Goal: Task Accomplishment & Management: Complete application form

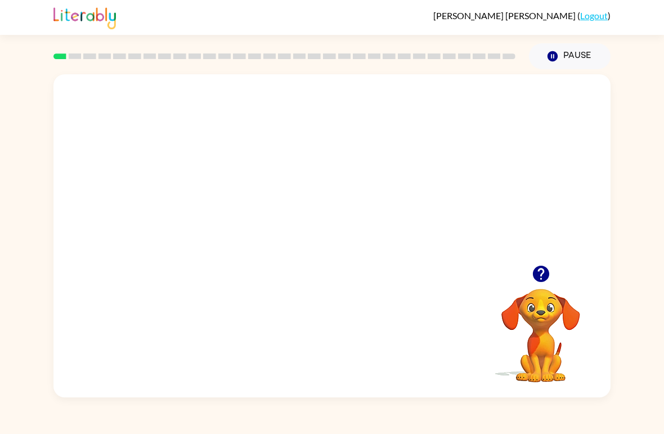
click at [302, 168] on video "Your browser must support playing .mp4 files to use Literably. Please try using…" at bounding box center [331, 169] width 557 height 191
click at [561, 315] on video "Your browser must support playing .mp4 files to use Literably. Please try using…" at bounding box center [541, 327] width 113 height 113
click at [541, 249] on div at bounding box center [331, 169] width 557 height 191
click at [549, 257] on div at bounding box center [331, 169] width 557 height 191
click at [566, 267] on div "Your browser must support playing .mp4 files to use Literably. Please try using…" at bounding box center [331, 235] width 557 height 323
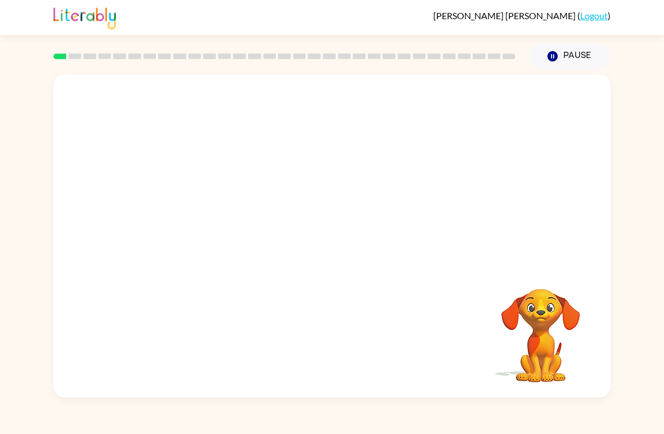
click at [531, 301] on video "Your browser must support playing .mp4 files to use Literably. Please try using…" at bounding box center [541, 327] width 113 height 113
click at [64, 62] on div at bounding box center [285, 56] width 476 height 39
click at [544, 333] on video "Your browser must support playing .mp4 files to use Literably. Please try using…" at bounding box center [541, 327] width 113 height 113
click at [545, 334] on video "Your browser must support playing .mp4 files to use Literably. Please try using…" at bounding box center [541, 327] width 113 height 113
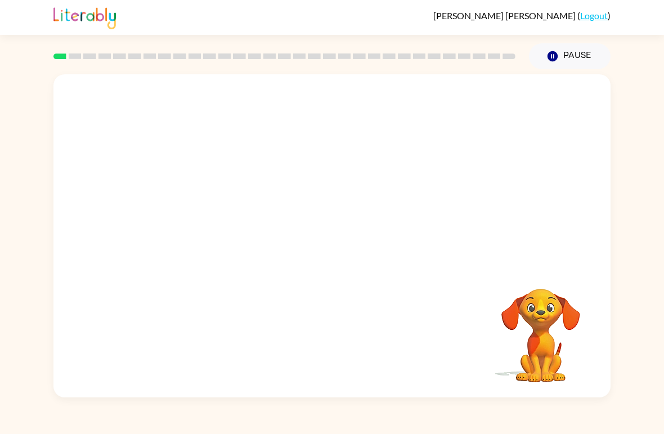
click at [559, 313] on video "Your browser must support playing .mp4 files to use Literably. Please try using…" at bounding box center [541, 327] width 113 height 113
click at [544, 58] on button "Pause Pause" at bounding box center [570, 56] width 82 height 26
click at [558, 57] on icon "button" at bounding box center [553, 56] width 10 height 10
click at [555, 56] on icon "button" at bounding box center [553, 56] width 10 height 10
click at [573, 56] on button "Pause Pause" at bounding box center [570, 56] width 82 height 26
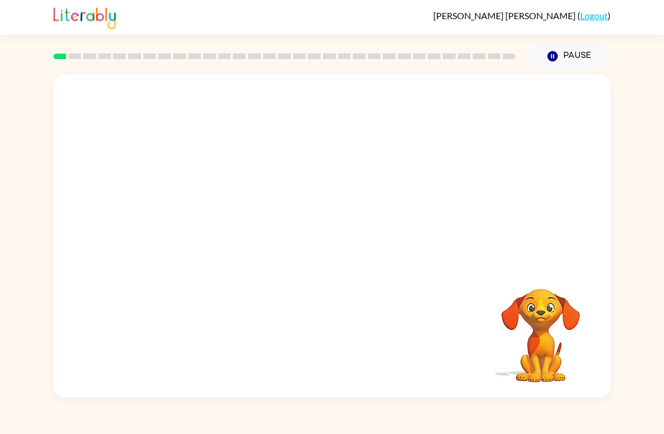
click at [590, 2] on div "Felipe Johanning-Duque ( Logout )" at bounding box center [331, 17] width 557 height 35
click at [603, 10] on link "Logout" at bounding box center [594, 15] width 28 height 11
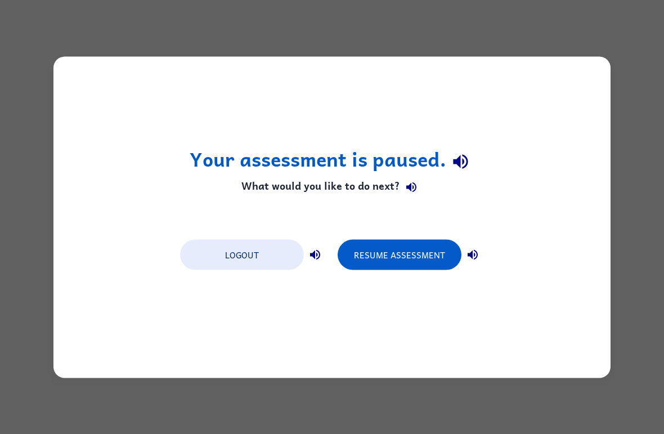
click at [435, 256] on button "Resume Assessment" at bounding box center [400, 254] width 124 height 30
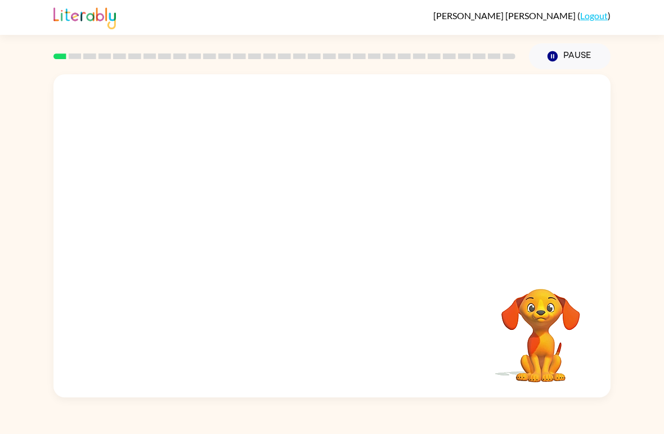
click at [547, 294] on video "Your browser must support playing .mp4 files to use Literably. Please try using…" at bounding box center [541, 327] width 113 height 113
click at [545, 363] on video "Your browser must support playing .mp4 files to use Literably. Please try using…" at bounding box center [541, 327] width 113 height 113
click at [544, 363] on video "Your browser must support playing .mp4 files to use Literably. Please try using…" at bounding box center [541, 327] width 113 height 113
click at [552, 373] on video "Your browser must support playing .mp4 files to use Literably. Please try using…" at bounding box center [541, 327] width 113 height 113
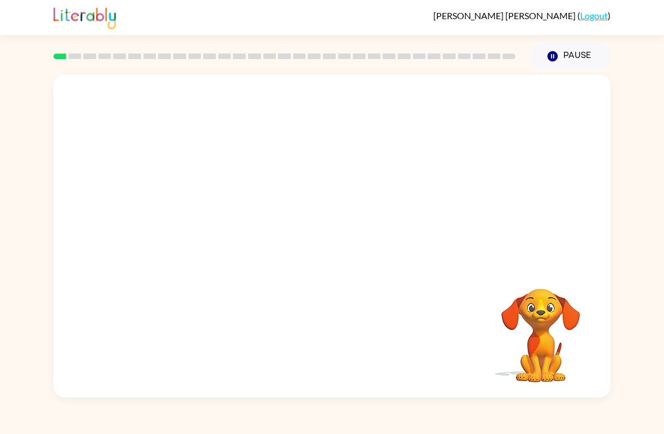
click at [550, 362] on video "Your browser must support playing .mp4 files to use Literably. Please try using…" at bounding box center [541, 327] width 113 height 113
click at [588, 12] on link "Logout" at bounding box center [594, 15] width 28 height 11
click at [593, 18] on link "Logout" at bounding box center [594, 15] width 28 height 11
click at [598, 15] on link "Logout" at bounding box center [594, 15] width 28 height 11
click at [595, 19] on link "Logout" at bounding box center [594, 15] width 28 height 11
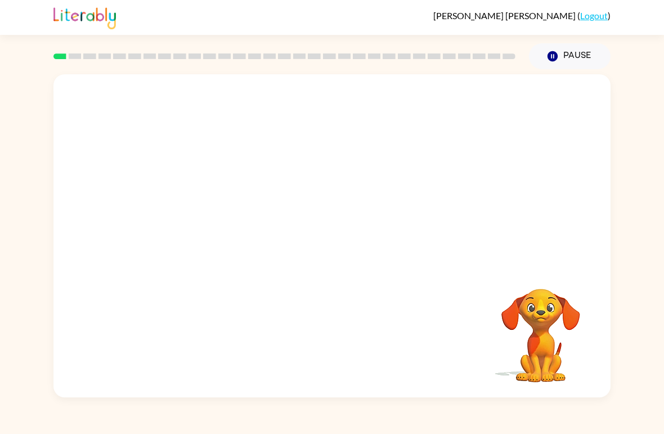
click at [586, 12] on link "Logout" at bounding box center [594, 15] width 28 height 11
click at [594, 17] on link "Logout" at bounding box center [594, 15] width 28 height 11
click at [593, 16] on link "Logout" at bounding box center [594, 15] width 28 height 11
click at [585, 16] on link "Logout" at bounding box center [594, 15] width 28 height 11
click at [573, 18] on span "Felipe Johanning-Duque" at bounding box center [505, 15] width 144 height 11
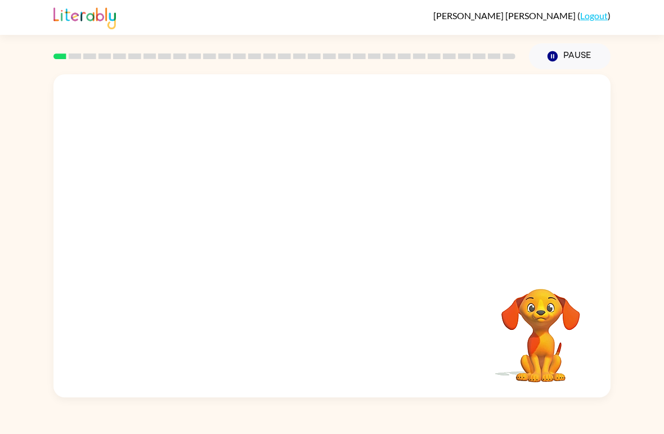
click at [573, 17] on span "Felipe Johanning-Duque" at bounding box center [505, 15] width 144 height 11
click at [598, 15] on link "Logout" at bounding box center [594, 15] width 28 height 11
click at [543, 56] on button "Pause Pause" at bounding box center [570, 56] width 82 height 26
click at [557, 58] on icon "button" at bounding box center [553, 56] width 10 height 10
click at [557, 57] on icon "button" at bounding box center [553, 56] width 10 height 10
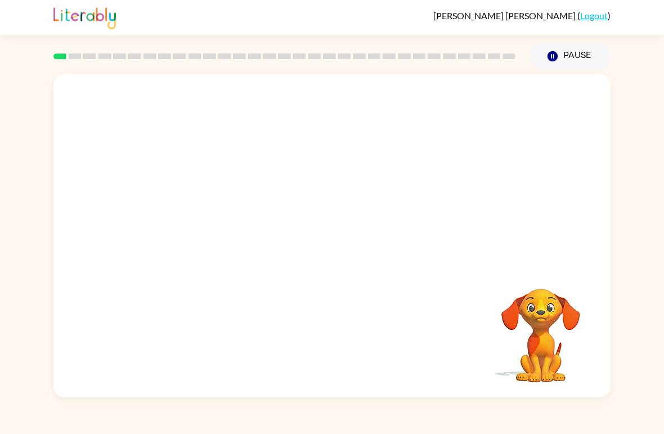
click at [566, 51] on button "Pause Pause" at bounding box center [570, 56] width 82 height 26
click at [565, 50] on button "Pause Pause" at bounding box center [570, 56] width 82 height 26
click at [571, 54] on button "Pause Pause" at bounding box center [570, 56] width 82 height 26
click at [570, 54] on button "Pause Pause" at bounding box center [570, 56] width 82 height 26
click at [573, 53] on button "Pause Pause" at bounding box center [570, 56] width 82 height 26
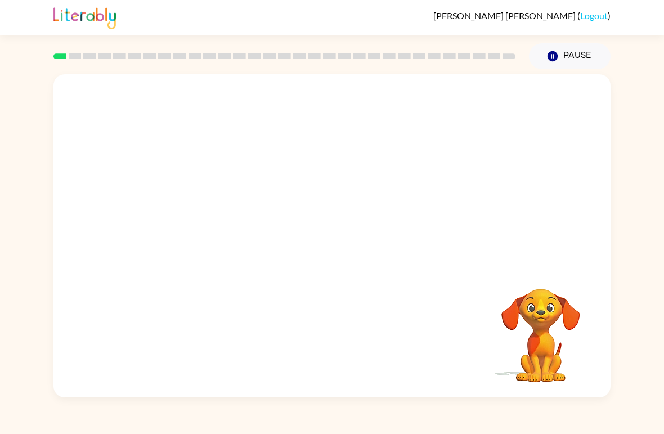
click at [573, 52] on button "Pause Pause" at bounding box center [570, 56] width 82 height 26
click at [576, 53] on button "Pause Pause" at bounding box center [570, 56] width 82 height 26
click at [584, 57] on button "Pause Pause" at bounding box center [570, 56] width 82 height 26
click at [593, 12] on link "Logout" at bounding box center [594, 15] width 28 height 11
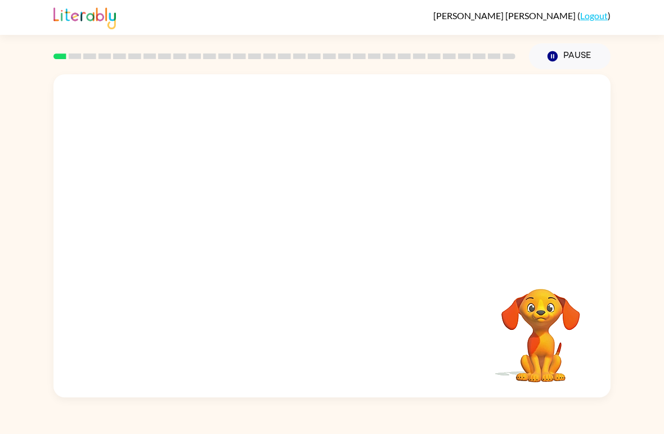
click at [605, 16] on link "Logout" at bounding box center [594, 15] width 28 height 11
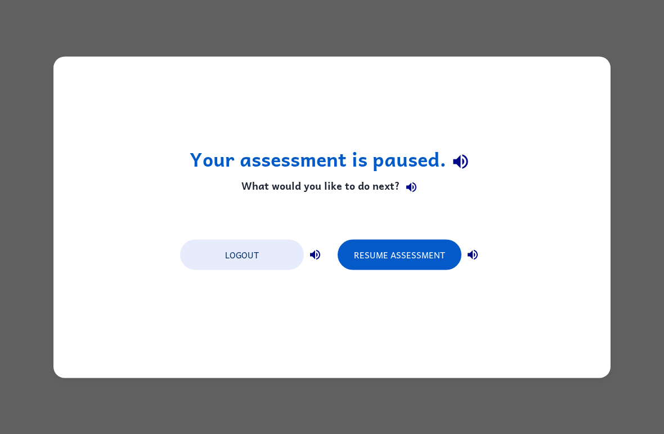
click at [583, 20] on div "Your assessment is paused. What would you like to do next? Logout Resume Assess…" at bounding box center [332, 217] width 664 height 434
click at [227, 247] on button "Logout" at bounding box center [242, 254] width 124 height 30
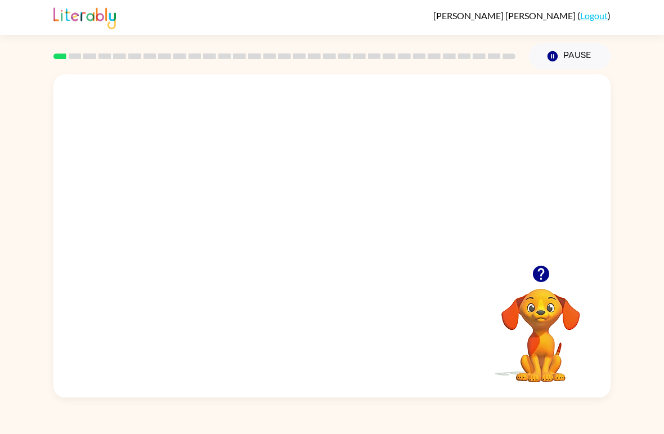
click at [300, 174] on video "Your browser must support playing .mp4 files to use Literably. Please try using…" at bounding box center [331, 169] width 557 height 191
click at [505, 271] on div at bounding box center [541, 273] width 113 height 29
click at [528, 277] on button "button" at bounding box center [541, 273] width 29 height 29
click at [528, 277] on video "Your browser must support playing .mp4 files to use Literably. Please try using…" at bounding box center [541, 327] width 113 height 113
click at [540, 263] on video "Your browser must support playing .mp4 files to use Literably. Please try using…" at bounding box center [331, 169] width 557 height 191
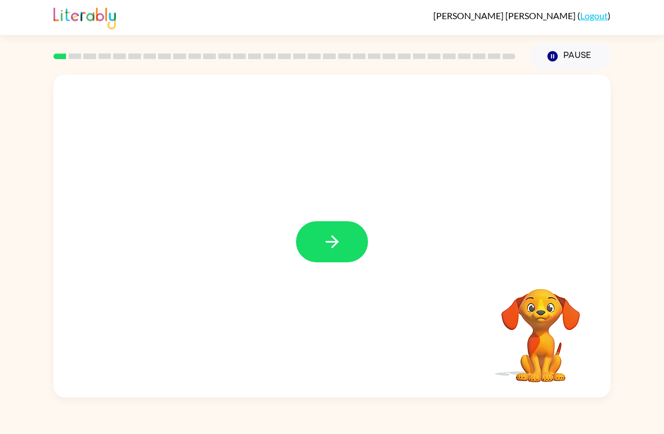
click at [321, 238] on button "button" at bounding box center [332, 241] width 72 height 41
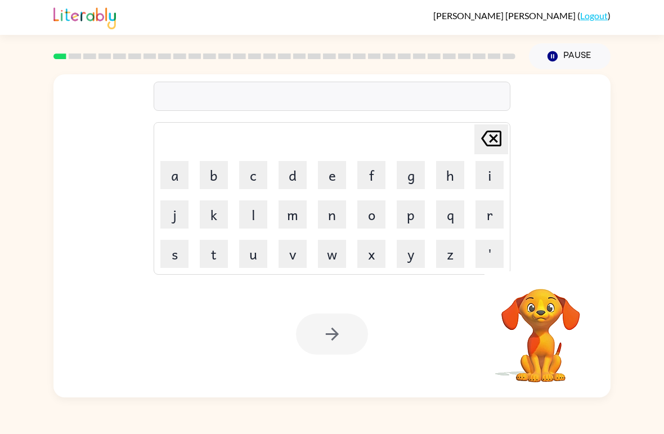
click at [540, 326] on video "Your browser must support playing .mp4 files to use Literably. Please try using…" at bounding box center [541, 327] width 113 height 113
click at [538, 346] on video "Your browser must support playing .mp4 files to use Literably. Please try using…" at bounding box center [541, 327] width 113 height 113
click at [548, 286] on button "button" at bounding box center [541, 273] width 29 height 29
click at [204, 172] on button "b" at bounding box center [214, 175] width 28 height 28
click at [370, 212] on button "o" at bounding box center [371, 214] width 28 height 28
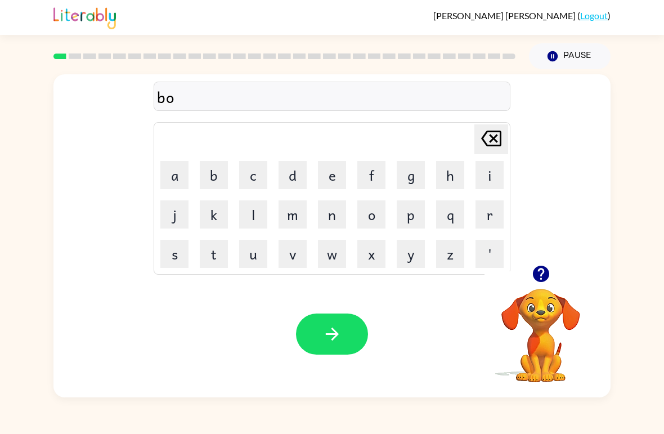
click at [486, 209] on button "r" at bounding box center [490, 214] width 28 height 28
click at [292, 178] on button "d" at bounding box center [293, 175] width 28 height 28
click at [341, 171] on button "e" at bounding box center [332, 175] width 28 height 28
click at [500, 219] on button "r" at bounding box center [490, 214] width 28 height 28
click at [317, 332] on button "button" at bounding box center [332, 333] width 72 height 41
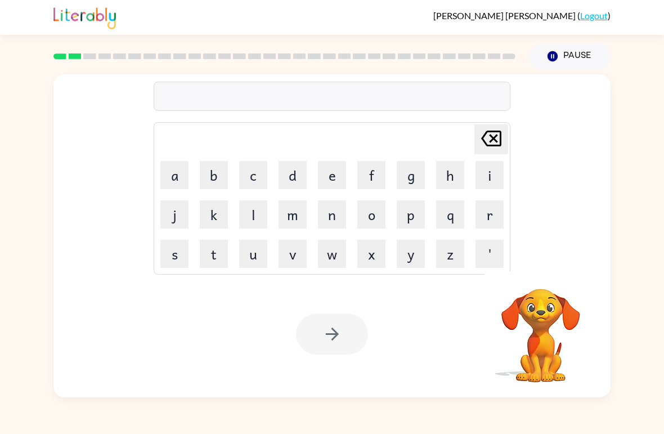
click at [563, 324] on video "Your browser must support playing .mp4 files to use Literably. Please try using…" at bounding box center [541, 327] width 113 height 113
click at [537, 320] on video "Your browser must support playing .mp4 files to use Literably. Please try using…" at bounding box center [541, 327] width 113 height 113
click at [561, 308] on video "Your browser must support playing .mp4 files to use Literably. Please try using…" at bounding box center [541, 327] width 113 height 113
click at [347, 326] on div at bounding box center [332, 333] width 72 height 41
click at [349, 323] on div at bounding box center [332, 333] width 72 height 41
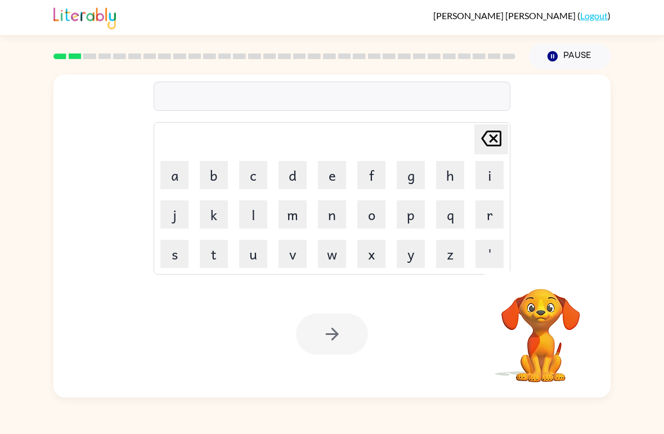
click at [348, 322] on div at bounding box center [332, 333] width 72 height 41
click at [543, 317] on video "Your browser must support playing .mp4 files to use Literably. Please try using…" at bounding box center [541, 327] width 113 height 113
click at [542, 317] on video "Your browser must support playing .mp4 files to use Literably. Please try using…" at bounding box center [541, 327] width 113 height 113
click at [549, 317] on video "Your browser must support playing .mp4 files to use Literably. Please try using…" at bounding box center [541, 327] width 113 height 113
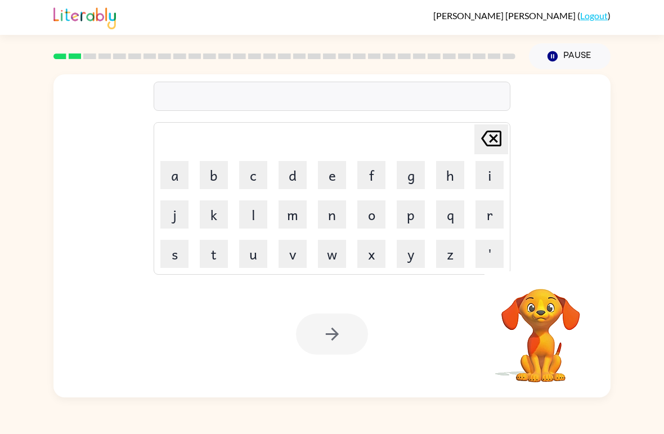
click at [495, 142] on icon "[PERSON_NAME] last character input" at bounding box center [491, 138] width 27 height 27
click at [495, 138] on icon at bounding box center [491, 139] width 20 height 16
click at [562, 59] on button "Pause Pause" at bounding box center [570, 56] width 82 height 26
click at [572, 48] on button "Pause Pause" at bounding box center [570, 56] width 82 height 26
click at [550, 68] on button "Pause Pause" at bounding box center [570, 56] width 82 height 26
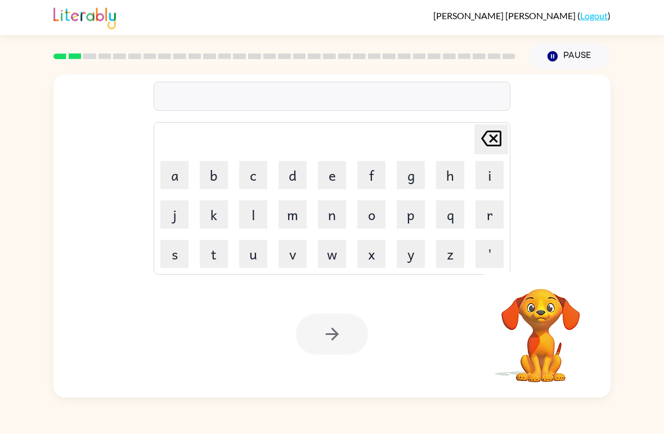
click at [565, 59] on button "Pause Pause" at bounding box center [570, 56] width 82 height 26
click at [564, 58] on button "Pause Pause" at bounding box center [570, 56] width 82 height 26
click at [573, 56] on button "Pause Pause" at bounding box center [570, 56] width 82 height 26
click at [572, 56] on button "Pause Pause" at bounding box center [570, 56] width 82 height 26
click at [592, 50] on button "Pause Pause" at bounding box center [570, 56] width 82 height 26
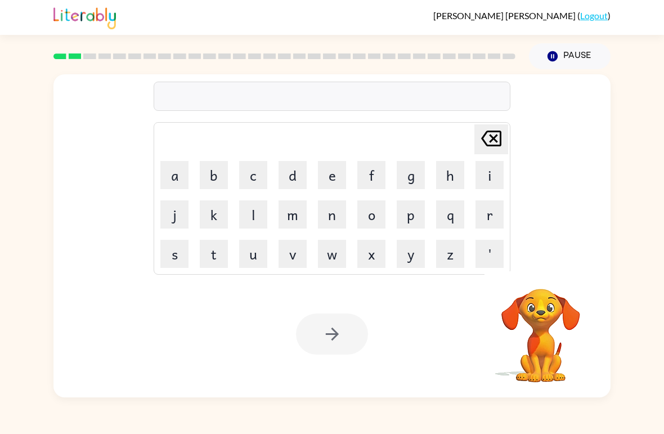
click at [568, 321] on video "Your browser must support playing .mp4 files to use Literably. Please try using…" at bounding box center [541, 327] width 113 height 113
click at [516, 330] on video "Your browser must support playing .mp4 files to use Literably. Please try using…" at bounding box center [541, 327] width 113 height 113
click at [537, 356] on video "Your browser must support playing .mp4 files to use Literably. Please try using…" at bounding box center [541, 327] width 113 height 113
click at [538, 345] on video "Your browser must support playing .mp4 files to use Literably. Please try using…" at bounding box center [541, 327] width 113 height 113
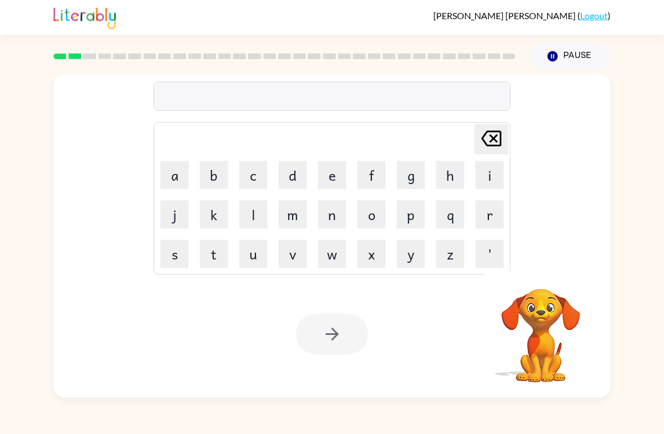
click at [520, 347] on video "Your browser must support playing .mp4 files to use Literably. Please try using…" at bounding box center [541, 327] width 113 height 113
click at [520, 346] on video "Your browser must support playing .mp4 files to use Literably. Please try using…" at bounding box center [541, 327] width 113 height 113
click at [513, 359] on video "Your browser must support playing .mp4 files to use Literably. Please try using…" at bounding box center [541, 327] width 113 height 113
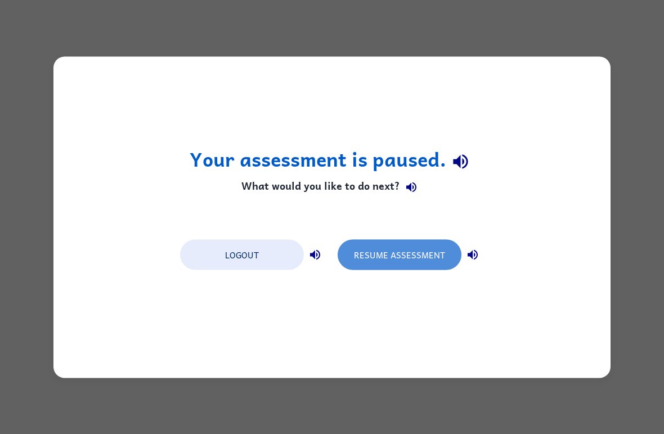
click at [419, 249] on button "Resume Assessment" at bounding box center [400, 254] width 124 height 30
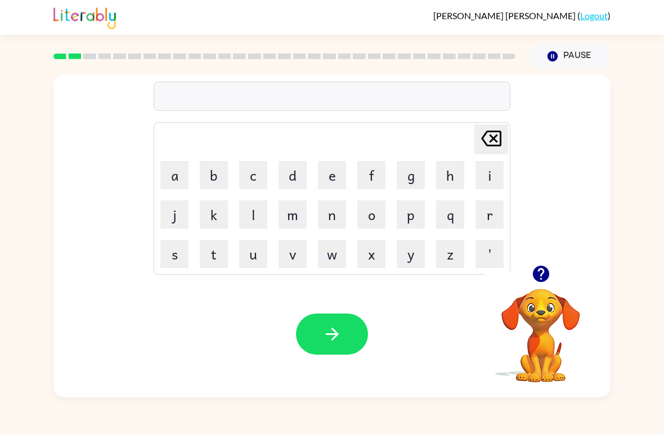
click at [491, 134] on icon "[PERSON_NAME] last character input" at bounding box center [491, 138] width 27 height 27
click at [494, 213] on button "r" at bounding box center [490, 214] width 28 height 28
click at [372, 216] on button "o" at bounding box center [371, 214] width 28 height 28
click at [338, 213] on button "n" at bounding box center [332, 214] width 28 height 28
click at [282, 165] on button "d" at bounding box center [293, 175] width 28 height 28
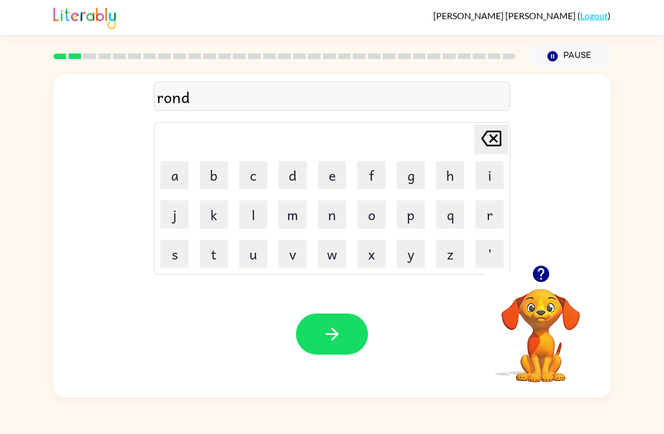
click at [488, 142] on icon "[PERSON_NAME] last character input" at bounding box center [491, 138] width 27 height 27
click at [487, 142] on icon "[PERSON_NAME] last character input" at bounding box center [491, 138] width 27 height 27
click at [491, 146] on icon at bounding box center [491, 139] width 20 height 16
click at [410, 220] on button "p" at bounding box center [411, 214] width 28 height 28
click at [503, 133] on icon "[PERSON_NAME] last character input" at bounding box center [491, 138] width 27 height 27
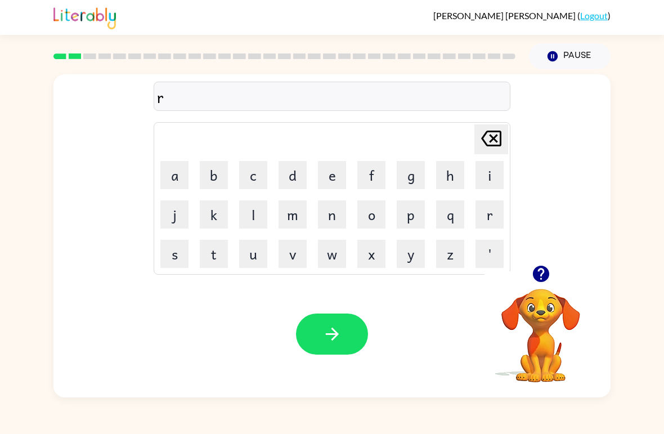
click at [353, 205] on td "o" at bounding box center [371, 214] width 38 height 38
click at [369, 213] on button "o" at bounding box center [371, 214] width 28 height 28
click at [257, 253] on button "u" at bounding box center [253, 254] width 28 height 28
click at [330, 211] on button "n" at bounding box center [332, 214] width 28 height 28
click at [286, 177] on button "d" at bounding box center [293, 175] width 28 height 28
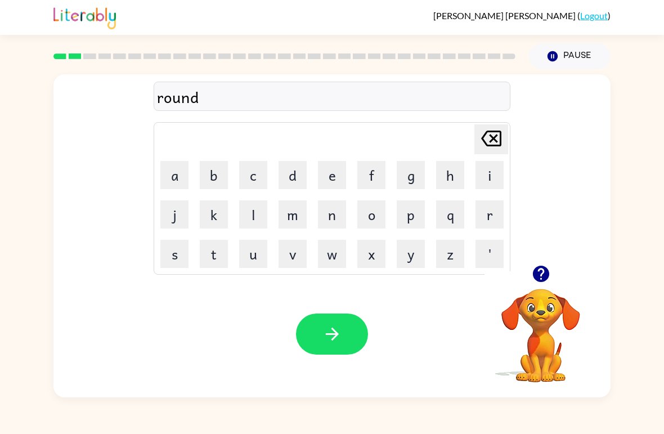
click at [335, 348] on button "button" at bounding box center [332, 333] width 72 height 41
click at [318, 335] on button "button" at bounding box center [332, 333] width 72 height 41
click at [283, 216] on button "m" at bounding box center [293, 214] width 28 height 28
click at [180, 178] on button "a" at bounding box center [174, 175] width 28 height 28
click at [248, 181] on button "c" at bounding box center [253, 175] width 28 height 28
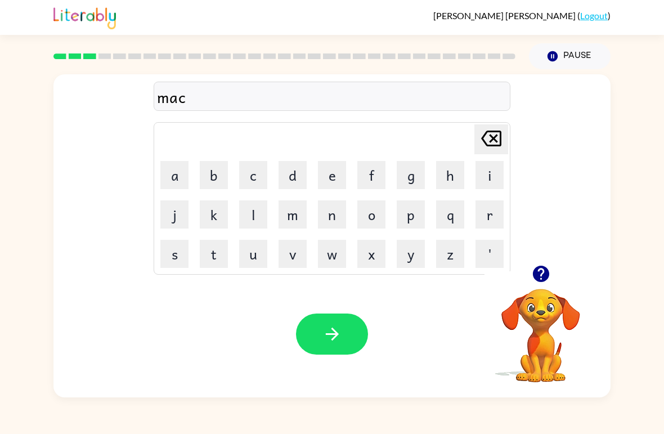
click at [441, 167] on button "h" at bounding box center [450, 175] width 28 height 28
click at [487, 173] on button "i" at bounding box center [490, 175] width 28 height 28
click at [332, 213] on button "n" at bounding box center [332, 214] width 28 height 28
click at [335, 175] on button "e" at bounding box center [332, 175] width 28 height 28
click at [346, 336] on button "button" at bounding box center [332, 333] width 72 height 41
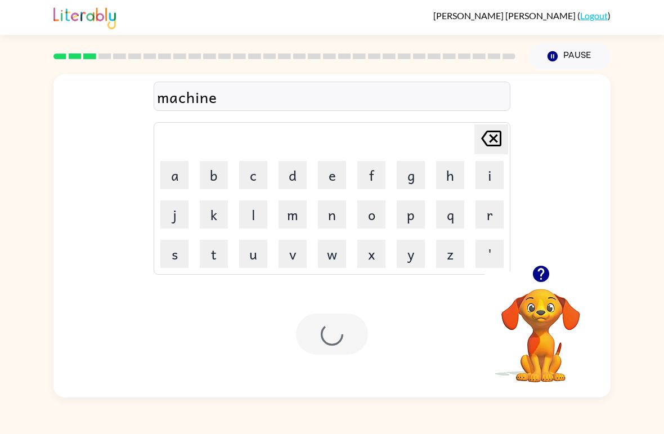
click at [545, 261] on button "button" at bounding box center [541, 273] width 29 height 29
click at [545, 260] on div "machine Delete Delete last character input a b c d e f g h i j k l m n o p q r …" at bounding box center [331, 169] width 557 height 191
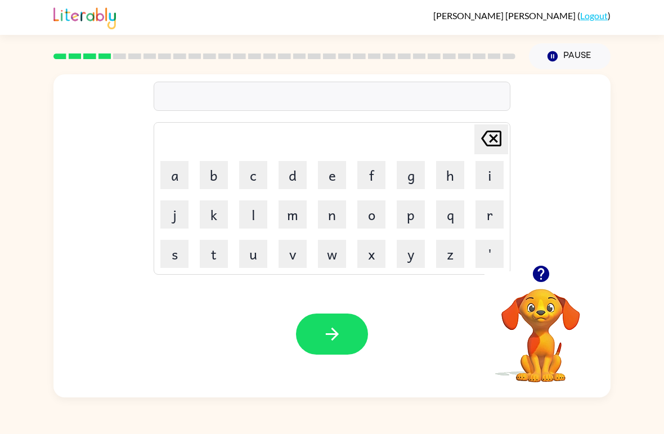
click at [215, 243] on button "t" at bounding box center [214, 254] width 28 height 28
click at [492, 210] on button "r" at bounding box center [490, 214] width 28 height 28
click at [172, 177] on button "a" at bounding box center [174, 175] width 28 height 28
click at [492, 165] on button "i" at bounding box center [490, 175] width 28 height 28
click at [333, 216] on button "n" at bounding box center [332, 214] width 28 height 28
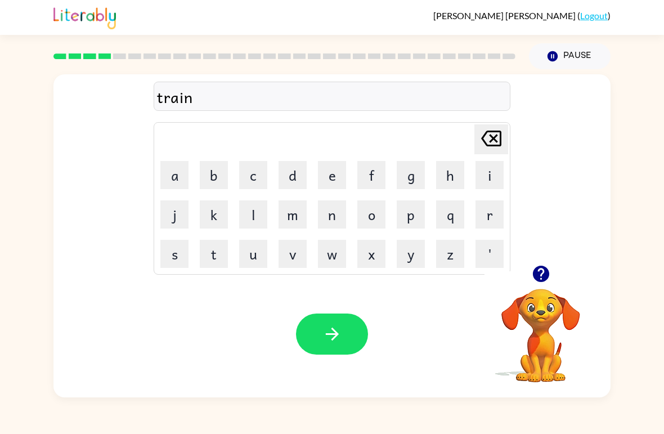
click at [344, 335] on button "button" at bounding box center [332, 333] width 72 height 41
click at [539, 271] on icon "button" at bounding box center [541, 274] width 20 height 20
click at [301, 168] on button "d" at bounding box center [293, 175] width 28 height 28
click at [337, 168] on button "e" at bounding box center [332, 175] width 28 height 28
click at [380, 171] on button "f" at bounding box center [371, 175] width 28 height 28
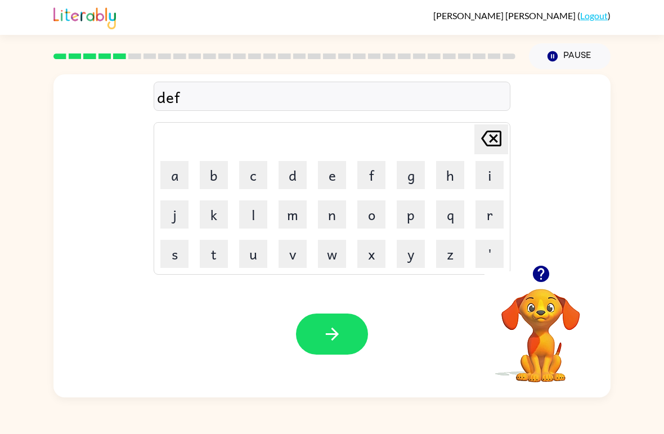
click at [344, 167] on button "e" at bounding box center [332, 175] width 28 height 28
click at [329, 221] on button "n" at bounding box center [332, 214] width 28 height 28
click at [178, 247] on button "s" at bounding box center [174, 254] width 28 height 28
click at [488, 171] on button "i" at bounding box center [490, 175] width 28 height 28
click at [288, 254] on button "v" at bounding box center [293, 254] width 28 height 28
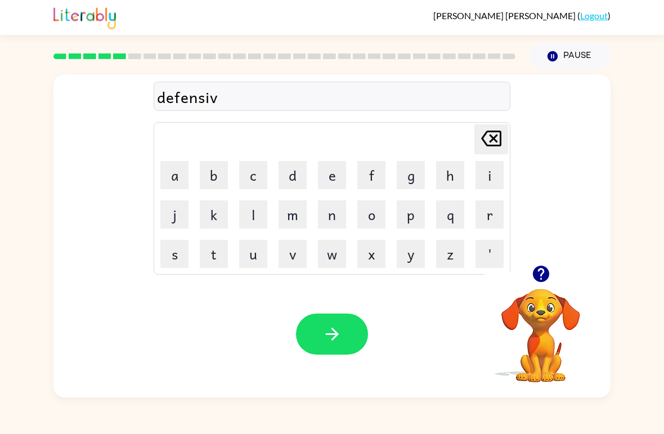
click at [328, 172] on button "e" at bounding box center [332, 175] width 28 height 28
click at [328, 331] on icon "button" at bounding box center [333, 334] width 20 height 20
click at [298, 254] on button "v" at bounding box center [293, 254] width 28 height 28
click at [177, 174] on button "a" at bounding box center [174, 175] width 28 height 28
click at [256, 169] on button "c" at bounding box center [253, 175] width 28 height 28
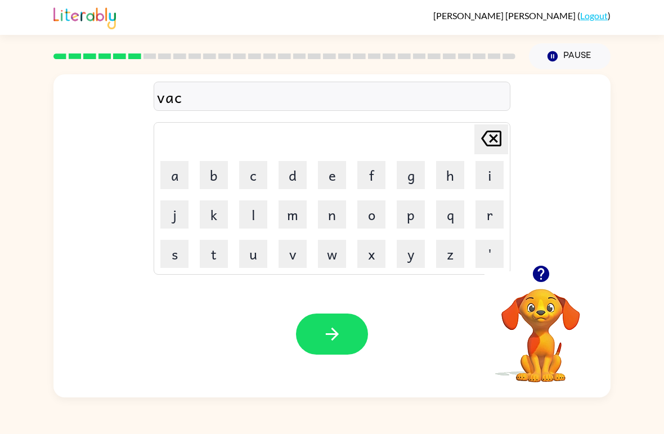
click at [176, 183] on button "a" at bounding box center [174, 175] width 28 height 28
click at [206, 248] on button "t" at bounding box center [214, 254] width 28 height 28
click at [487, 169] on button "i" at bounding box center [490, 175] width 28 height 28
click at [369, 217] on button "o" at bounding box center [371, 214] width 28 height 28
click at [325, 218] on button "n" at bounding box center [332, 214] width 28 height 28
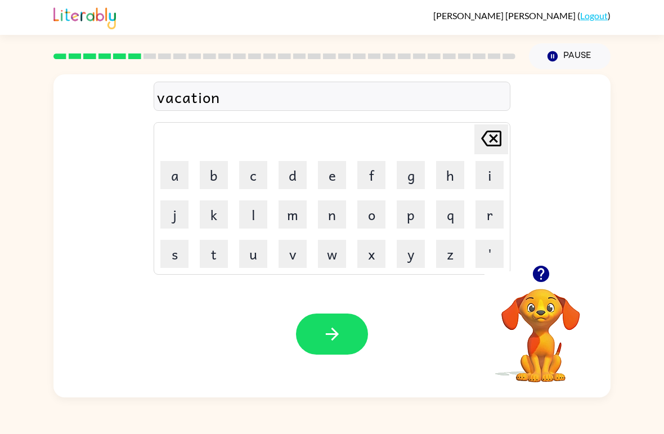
click at [340, 326] on icon "button" at bounding box center [333, 334] width 20 height 20
click at [413, 214] on button "p" at bounding box center [411, 214] width 28 height 28
click at [256, 251] on button "u" at bounding box center [253, 254] width 28 height 28
click at [305, 164] on button "d" at bounding box center [293, 175] width 28 height 28
click at [310, 170] on td "d" at bounding box center [293, 175] width 38 height 38
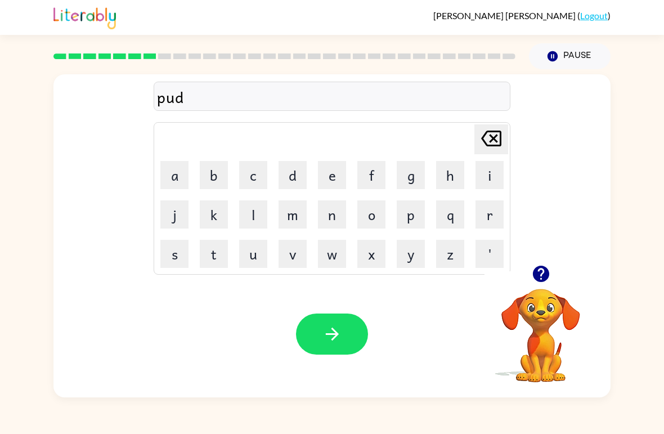
click at [299, 178] on button "d" at bounding box center [293, 175] width 28 height 28
click at [258, 217] on button "l" at bounding box center [253, 214] width 28 height 28
click at [331, 174] on button "e" at bounding box center [332, 175] width 28 height 28
click at [326, 327] on icon "button" at bounding box center [333, 334] width 20 height 20
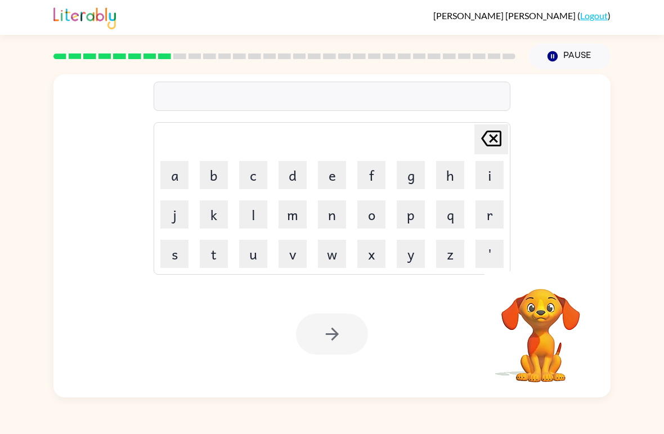
click at [296, 212] on button "m" at bounding box center [293, 214] width 28 height 28
click at [488, 169] on button "i" at bounding box center [490, 175] width 28 height 28
click at [490, 209] on button "r" at bounding box center [490, 214] width 28 height 28
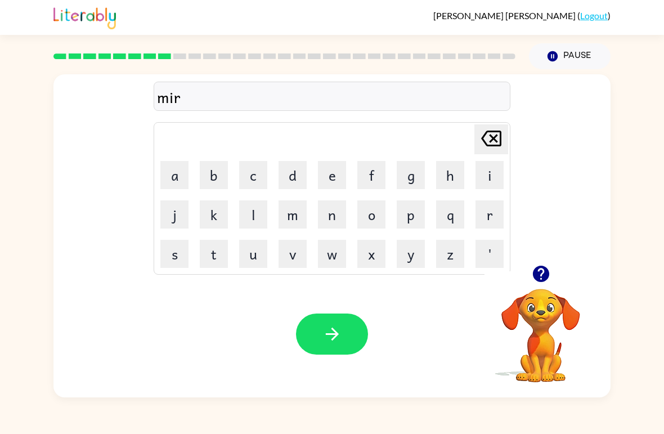
click at [176, 167] on button "a" at bounding box center [174, 175] width 28 height 28
click at [253, 167] on button "c" at bounding box center [253, 175] width 28 height 28
click at [236, 197] on td "l" at bounding box center [253, 214] width 38 height 38
click at [246, 205] on button "l" at bounding box center [253, 214] width 28 height 28
click at [342, 171] on button "e" at bounding box center [332, 175] width 28 height 28
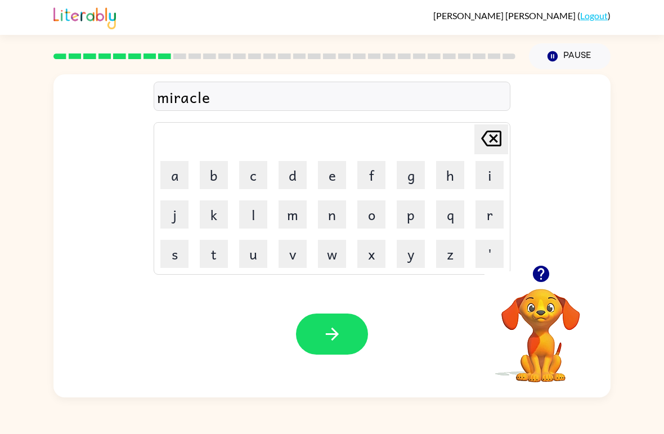
click at [338, 331] on icon "button" at bounding box center [333, 334] width 20 height 20
click at [284, 216] on button "m" at bounding box center [293, 214] width 28 height 28
click at [486, 179] on button "i" at bounding box center [490, 175] width 28 height 28
click at [287, 178] on button "d" at bounding box center [293, 175] width 28 height 28
click at [191, 97] on div "mid" at bounding box center [332, 97] width 350 height 24
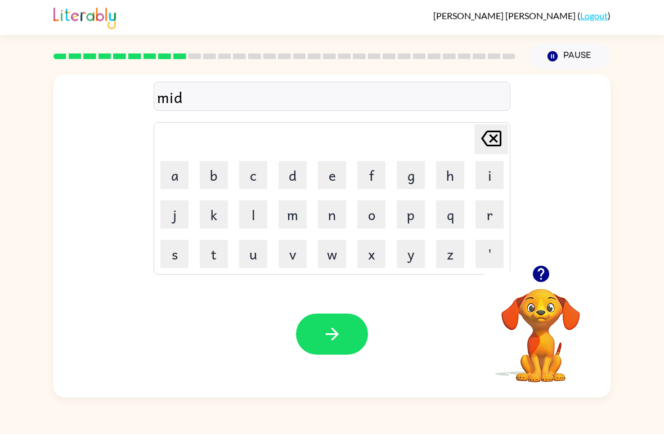
click at [207, 97] on div "mid" at bounding box center [332, 97] width 350 height 24
click at [323, 218] on button "n" at bounding box center [332, 214] width 28 height 28
click at [492, 147] on icon "[PERSON_NAME] last character input" at bounding box center [491, 138] width 27 height 27
click at [306, 214] on button "m" at bounding box center [293, 214] width 28 height 28
click at [370, 217] on button "o" at bounding box center [371, 214] width 28 height 28
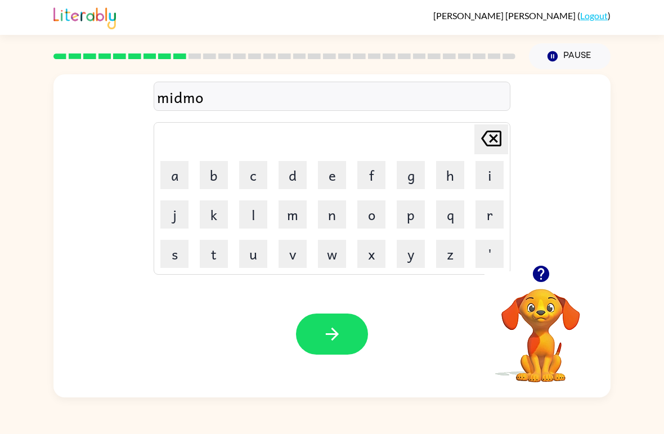
click at [492, 217] on button "r" at bounding box center [490, 214] width 28 height 28
click at [338, 214] on button "n" at bounding box center [332, 214] width 28 height 28
click at [495, 175] on button "i" at bounding box center [490, 175] width 28 height 28
click at [346, 209] on button "n" at bounding box center [332, 214] width 28 height 28
click at [417, 169] on button "g" at bounding box center [411, 175] width 28 height 28
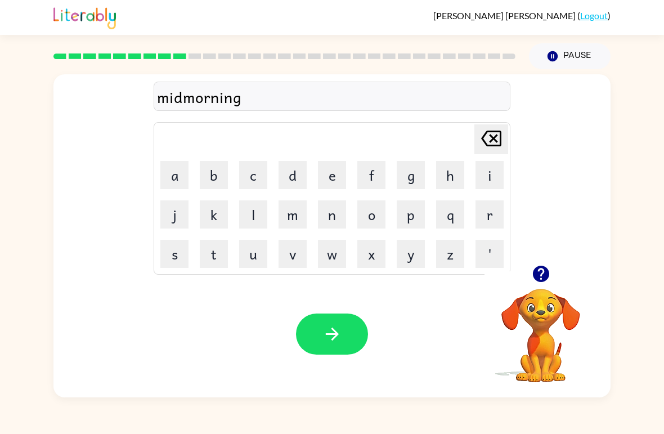
click at [333, 335] on icon "button" at bounding box center [331, 334] width 13 height 13
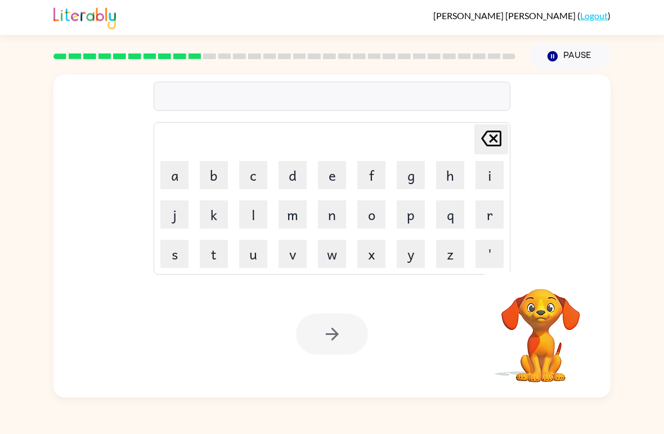
click at [303, 164] on button "d" at bounding box center [293, 175] width 28 height 28
click at [498, 168] on button "i" at bounding box center [490, 175] width 28 height 28
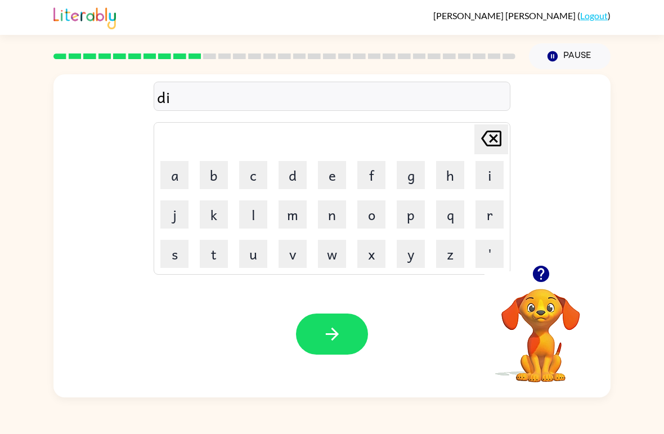
click at [176, 256] on button "s" at bounding box center [174, 254] width 28 height 28
click at [221, 244] on button "t" at bounding box center [214, 254] width 28 height 28
click at [485, 204] on button "r" at bounding box center [490, 214] width 28 height 28
click at [258, 251] on button "u" at bounding box center [253, 254] width 28 height 28
click at [173, 254] on button "s" at bounding box center [174, 254] width 28 height 28
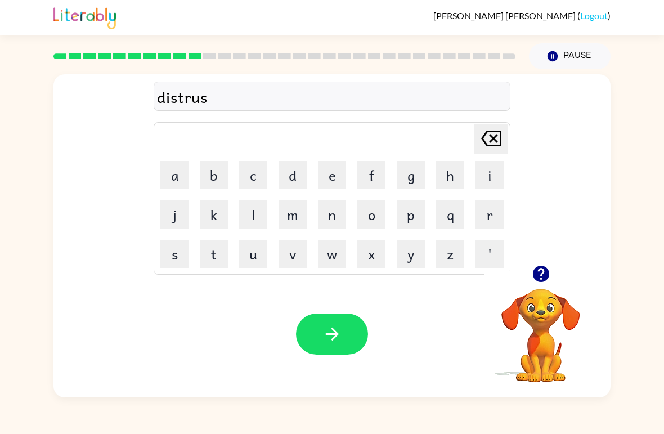
click at [212, 256] on button "t" at bounding box center [214, 254] width 28 height 28
click at [325, 326] on icon "button" at bounding box center [333, 334] width 20 height 20
click at [489, 209] on button "r" at bounding box center [490, 214] width 28 height 28
click at [383, 212] on button "o" at bounding box center [371, 214] width 28 height 28
click at [176, 175] on button "a" at bounding box center [174, 175] width 28 height 28
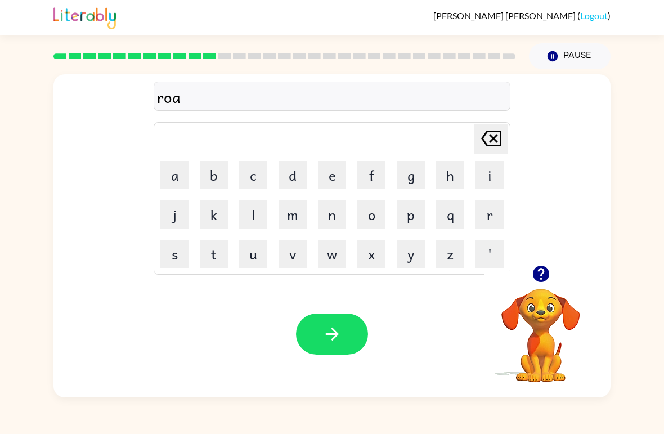
click at [299, 172] on button "d" at bounding box center [293, 175] width 28 height 28
click at [335, 338] on icon "button" at bounding box center [331, 334] width 13 height 13
click at [253, 259] on button "u" at bounding box center [253, 254] width 28 height 28
click at [418, 212] on button "p" at bounding box center [411, 214] width 28 height 28
click at [410, 171] on button "g" at bounding box center [411, 175] width 28 height 28
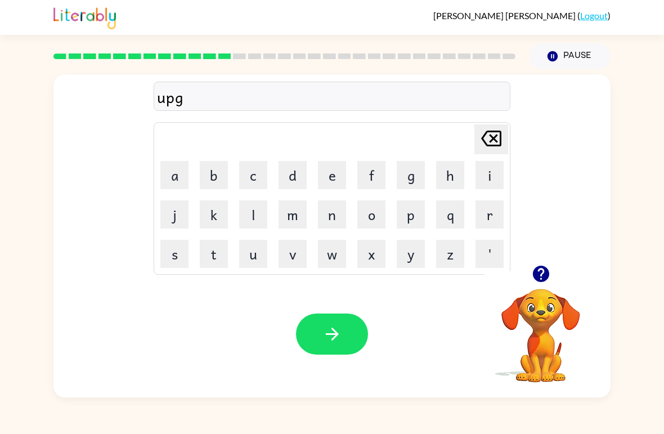
click at [490, 221] on button "r" at bounding box center [490, 214] width 28 height 28
click at [181, 169] on button "a" at bounding box center [174, 175] width 28 height 28
click at [293, 161] on button "d" at bounding box center [293, 175] width 28 height 28
click at [332, 172] on button "e" at bounding box center [332, 175] width 28 height 28
click at [315, 334] on button "button" at bounding box center [332, 333] width 72 height 41
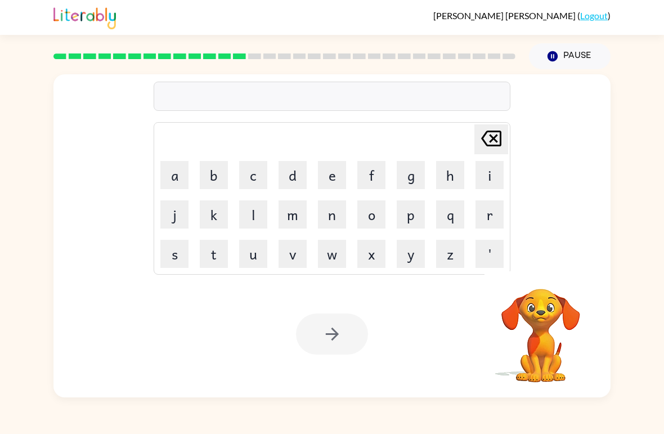
click at [537, 351] on video "Your browser must support playing .mp4 files to use Literably. Please try using…" at bounding box center [541, 327] width 113 height 113
click at [559, 302] on video "Your browser must support playing .mp4 files to use Literably. Please try using…" at bounding box center [541, 327] width 113 height 113
click at [558, 301] on video "Your browser must support playing .mp4 files to use Literably. Please try using…" at bounding box center [541, 327] width 113 height 113
click at [549, 304] on video "Your browser must support playing .mp4 files to use Literably. Please try using…" at bounding box center [541, 327] width 113 height 113
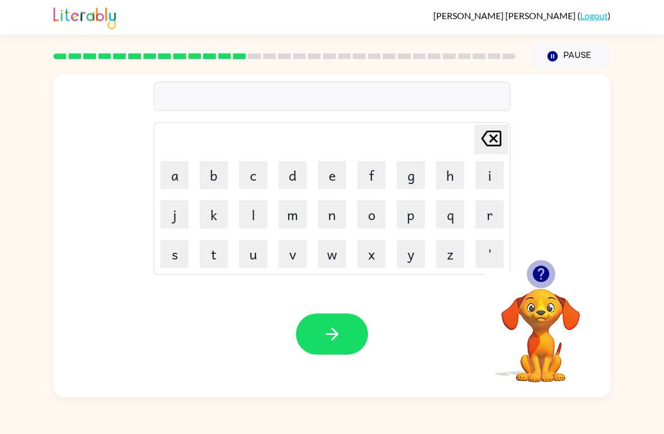
click at [541, 266] on icon "button" at bounding box center [541, 274] width 20 height 20
click at [303, 214] on button "m" at bounding box center [293, 214] width 28 height 28
click at [179, 173] on button "a" at bounding box center [174, 175] width 28 height 28
click at [303, 169] on button "d" at bounding box center [293, 175] width 28 height 28
click at [331, 203] on button "n" at bounding box center [332, 214] width 28 height 28
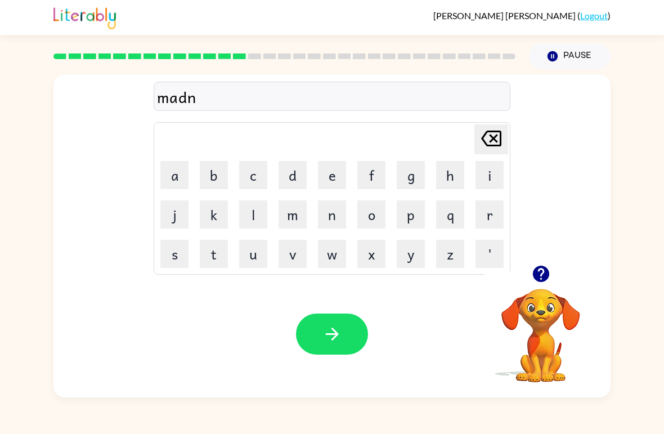
click at [335, 187] on button "e" at bounding box center [332, 175] width 28 height 28
click at [183, 247] on button "s" at bounding box center [174, 254] width 28 height 28
click at [182, 247] on button "s" at bounding box center [174, 254] width 28 height 28
click at [344, 319] on button "button" at bounding box center [332, 333] width 72 height 41
click at [226, 168] on button "b" at bounding box center [214, 175] width 28 height 28
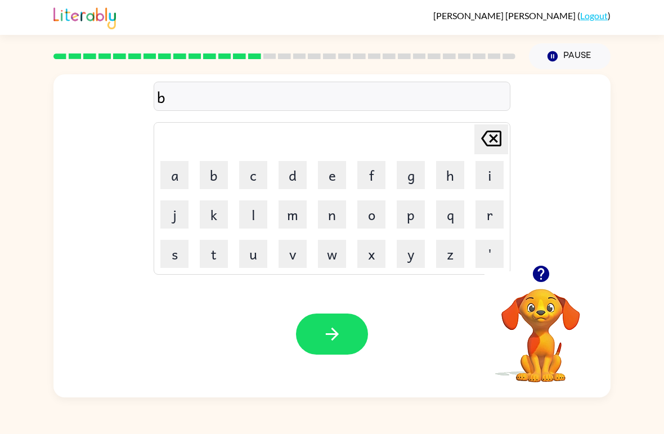
click at [370, 213] on button "o" at bounding box center [371, 214] width 28 height 28
click at [339, 212] on button "n" at bounding box center [332, 214] width 28 height 28
click at [249, 255] on button "u" at bounding box center [253, 254] width 28 height 28
click at [166, 253] on button "s" at bounding box center [174, 254] width 28 height 28
click at [342, 326] on icon "button" at bounding box center [333, 334] width 20 height 20
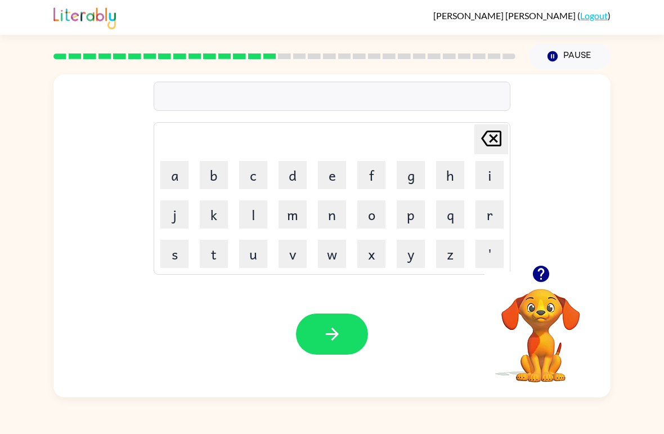
click at [176, 249] on button "s" at bounding box center [174, 254] width 28 height 28
click at [338, 256] on button "w" at bounding box center [332, 254] width 28 height 28
click at [181, 178] on button "a" at bounding box center [174, 175] width 28 height 28
click at [492, 217] on button "r" at bounding box center [490, 214] width 28 height 28
click at [306, 216] on button "m" at bounding box center [293, 214] width 28 height 28
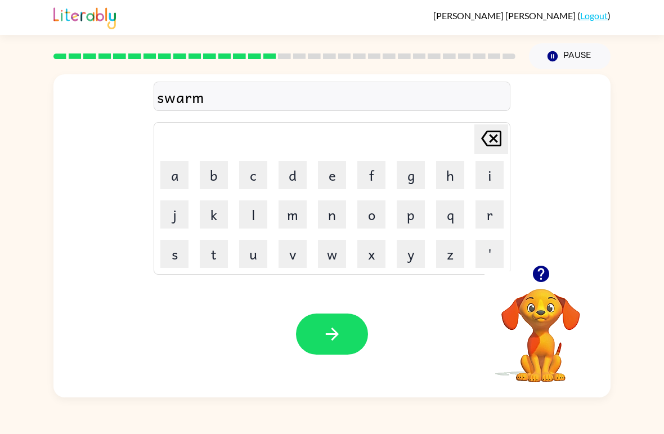
click at [331, 335] on icon "button" at bounding box center [333, 334] width 20 height 20
click at [491, 216] on button "r" at bounding box center [490, 214] width 28 height 28
click at [171, 168] on button "a" at bounding box center [174, 175] width 28 height 28
click at [296, 208] on button "m" at bounding box center [293, 214] width 28 height 28
click at [334, 324] on button "button" at bounding box center [332, 333] width 72 height 41
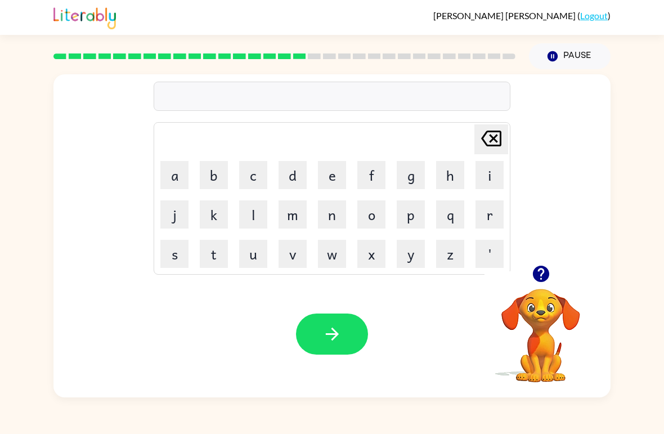
click at [224, 169] on button "b" at bounding box center [214, 175] width 28 height 28
click at [491, 210] on button "r" at bounding box center [490, 214] width 28 height 28
click at [489, 174] on button "i" at bounding box center [490, 175] width 28 height 28
click at [295, 210] on button "m" at bounding box center [293, 214] width 28 height 28
click at [500, 175] on button "i" at bounding box center [490, 175] width 28 height 28
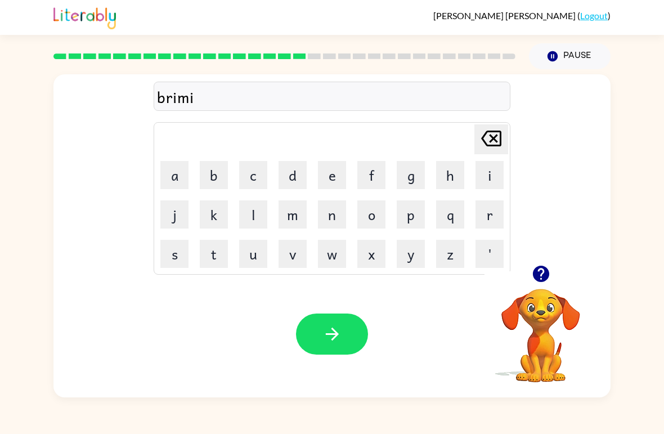
click at [339, 212] on button "n" at bounding box center [332, 214] width 28 height 28
click at [323, 341] on icon "button" at bounding box center [333, 334] width 20 height 20
click at [494, 220] on button "r" at bounding box center [490, 214] width 28 height 28
click at [496, 181] on button "i" at bounding box center [490, 175] width 28 height 28
click at [172, 252] on button "s" at bounding box center [174, 254] width 28 height 28
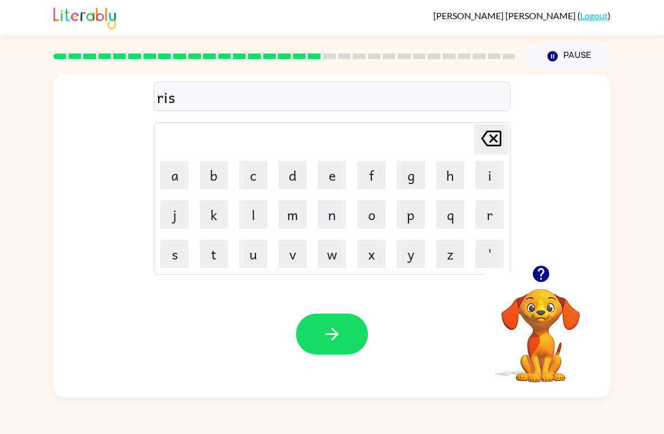
click at [213, 221] on button "k" at bounding box center [214, 214] width 28 height 28
click at [498, 172] on button "i" at bounding box center [490, 175] width 28 height 28
click at [346, 177] on button "e" at bounding box center [332, 175] width 28 height 28
click at [181, 252] on button "s" at bounding box center [174, 254] width 28 height 28
click at [222, 249] on button "t" at bounding box center [214, 254] width 28 height 28
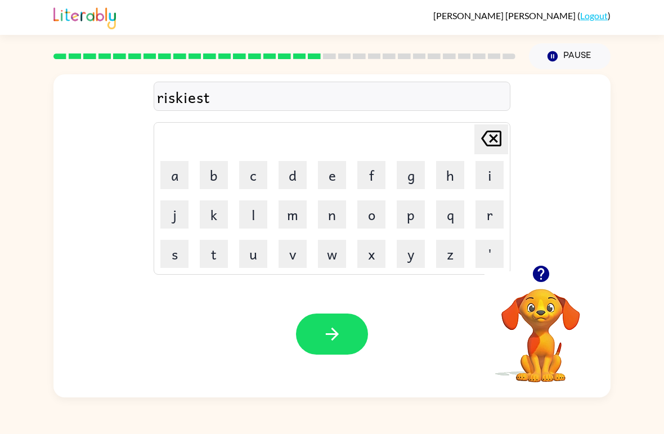
click at [327, 329] on icon "button" at bounding box center [333, 334] width 20 height 20
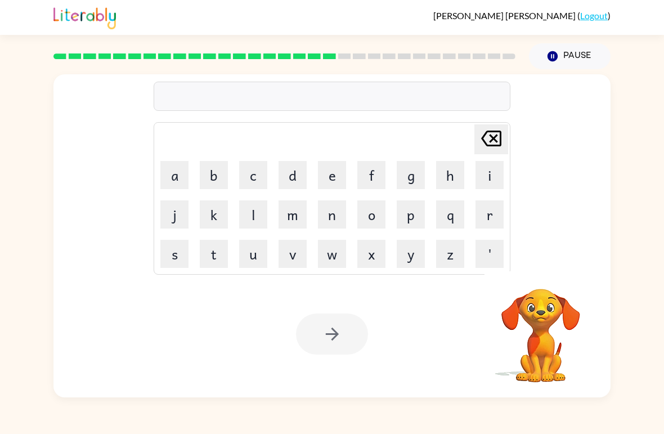
click at [176, 171] on button "a" at bounding box center [174, 175] width 28 height 28
click at [498, 212] on button "r" at bounding box center [490, 214] width 28 height 28
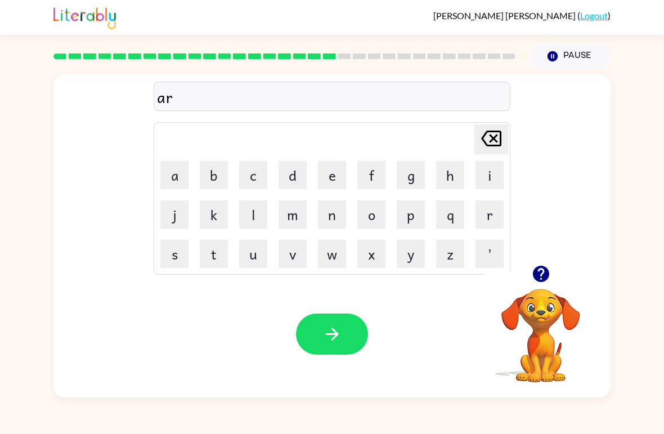
click at [252, 178] on button "c" at bounding box center [253, 175] width 28 height 28
click at [462, 165] on button "h" at bounding box center [450, 175] width 28 height 28
click at [336, 257] on button "w" at bounding box center [332, 254] width 28 height 28
click at [214, 181] on button "b" at bounding box center [214, 175] width 28 height 28
click at [491, 130] on icon "[PERSON_NAME] last character input" at bounding box center [491, 138] width 27 height 27
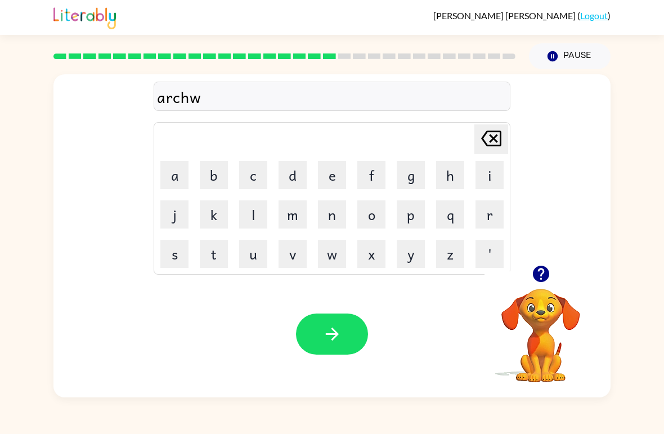
click at [174, 174] on button "a" at bounding box center [174, 175] width 28 height 28
click at [412, 243] on button "y" at bounding box center [411, 254] width 28 height 28
click at [342, 336] on button "button" at bounding box center [332, 333] width 72 height 41
click at [378, 163] on button "f" at bounding box center [371, 175] width 28 height 28
click at [377, 214] on button "o" at bounding box center [371, 214] width 28 height 28
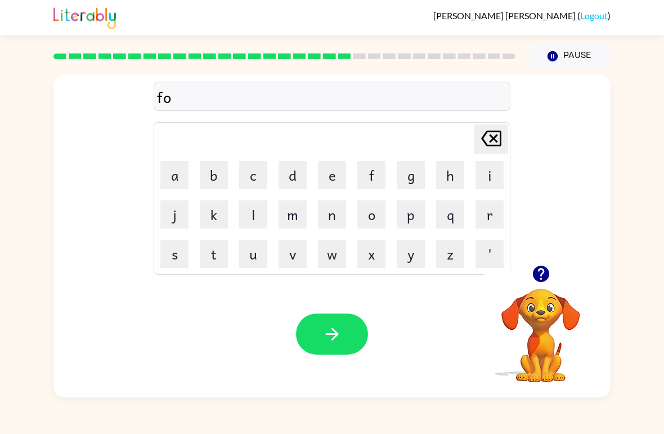
click at [258, 220] on button "l" at bounding box center [253, 214] width 28 height 28
click at [379, 212] on button "o" at bounding box center [371, 214] width 28 height 28
click at [334, 252] on button "w" at bounding box center [332, 254] width 28 height 28
click at [330, 187] on button "e" at bounding box center [332, 175] width 28 height 28
click at [297, 178] on button "d" at bounding box center [293, 175] width 28 height 28
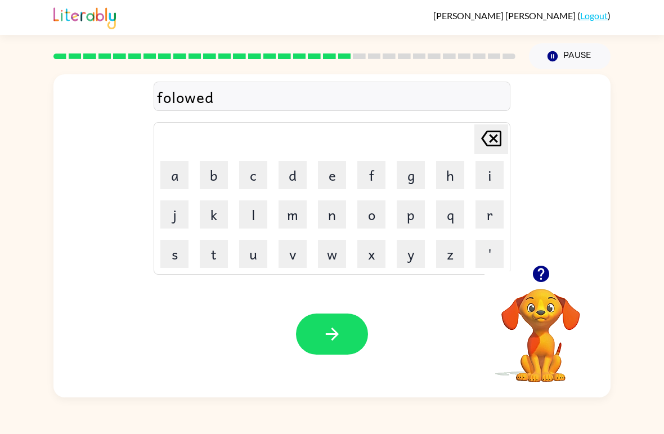
click at [328, 342] on icon "button" at bounding box center [333, 334] width 20 height 20
click at [267, 175] on button "c" at bounding box center [253, 175] width 28 height 28
click at [337, 166] on button "e" at bounding box center [332, 175] width 28 height 28
click at [335, 214] on button "n" at bounding box center [332, 214] width 28 height 28
click at [205, 240] on button "t" at bounding box center [214, 254] width 28 height 28
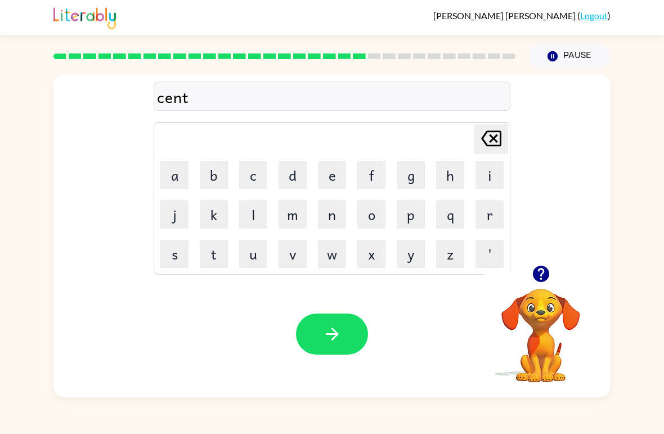
click at [339, 171] on button "e" at bounding box center [332, 175] width 28 height 28
click at [409, 214] on button "p" at bounding box center [411, 214] width 28 height 28
click at [490, 171] on button "i" at bounding box center [490, 175] width 28 height 28
click at [300, 179] on button "d" at bounding box center [293, 175] width 28 height 28
click at [299, 179] on button "d" at bounding box center [293, 175] width 28 height 28
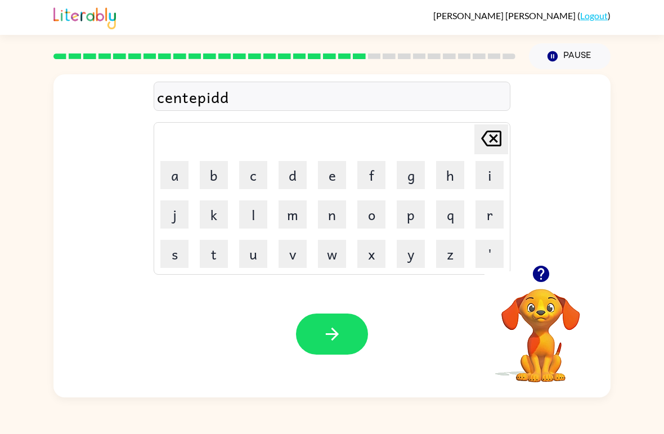
click at [479, 144] on icon "[PERSON_NAME] last character input" at bounding box center [491, 138] width 27 height 27
click at [339, 169] on button "e" at bounding box center [332, 175] width 28 height 28
click at [330, 326] on icon "button" at bounding box center [333, 334] width 20 height 20
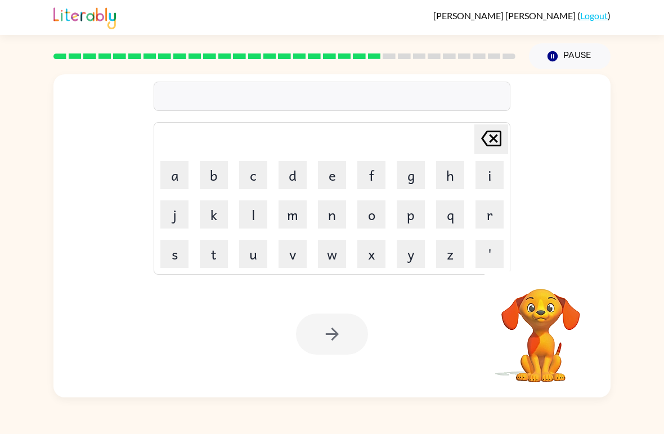
click at [543, 324] on video "Your browser must support playing .mp4 files to use Literably. Please try using…" at bounding box center [541, 327] width 113 height 113
click at [581, 418] on div "[PERSON_NAME] ( Logout ) Pause Pause [PERSON_NAME] last character input a b c d…" at bounding box center [332, 217] width 664 height 434
click at [540, 334] on video "Your browser must support playing .mp4 files to use Literably. Please try using…" at bounding box center [541, 327] width 113 height 113
click at [549, 322] on video "Your browser must support playing .mp4 files to use Literably. Please try using…" at bounding box center [541, 327] width 113 height 113
click at [548, 347] on video "Your browser must support playing .mp4 files to use Literably. Please try using…" at bounding box center [541, 327] width 113 height 113
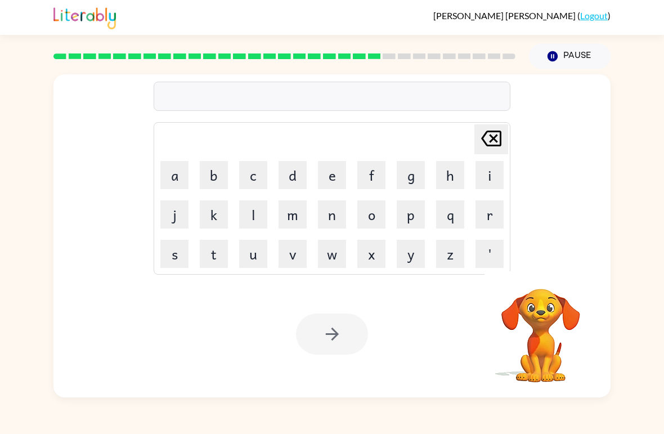
click at [544, 332] on video "Your browser must support playing .mp4 files to use Literably. Please try using…" at bounding box center [541, 327] width 113 height 113
click at [535, 341] on video "Your browser must support playing .mp4 files to use Literably. Please try using…" at bounding box center [541, 327] width 113 height 113
click at [503, 135] on icon "[PERSON_NAME] last character input" at bounding box center [491, 138] width 27 height 27
click at [496, 133] on icon "[PERSON_NAME] last character input" at bounding box center [491, 138] width 27 height 27
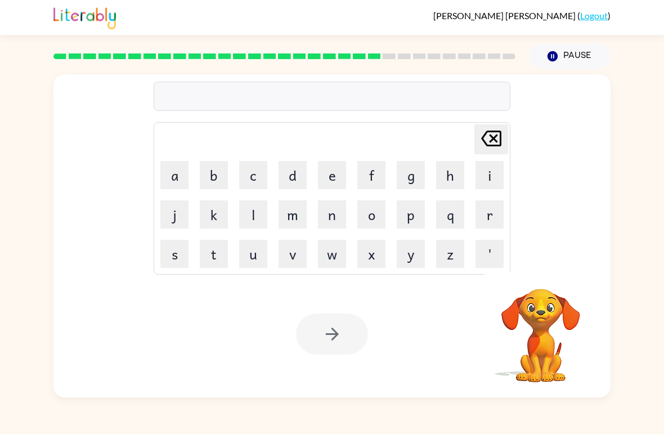
click at [496, 133] on icon at bounding box center [491, 139] width 20 height 16
click at [482, 151] on icon "[PERSON_NAME] last character input" at bounding box center [491, 138] width 27 height 27
click at [481, 151] on icon "[PERSON_NAME] last character input" at bounding box center [491, 138] width 27 height 27
click at [459, 184] on button "h" at bounding box center [450, 175] width 28 height 28
click at [450, 218] on button "q" at bounding box center [450, 214] width 28 height 28
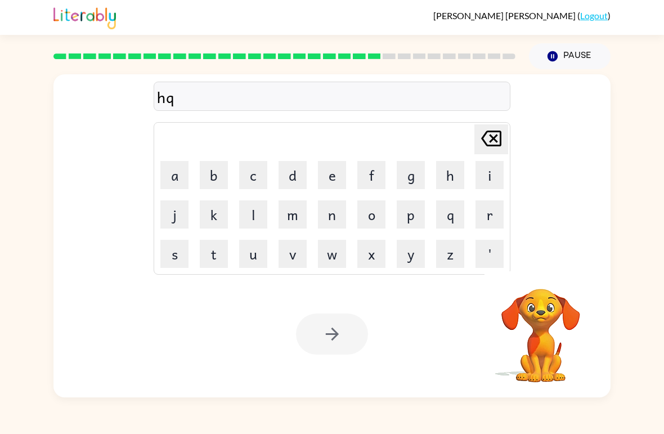
click at [450, 222] on button "q" at bounding box center [450, 214] width 28 height 28
click at [500, 128] on icon "[PERSON_NAME] last character input" at bounding box center [491, 138] width 27 height 27
click at [505, 140] on button "[PERSON_NAME] last character input" at bounding box center [491, 139] width 34 height 30
click at [504, 139] on icon "[PERSON_NAME] last character input" at bounding box center [491, 138] width 27 height 27
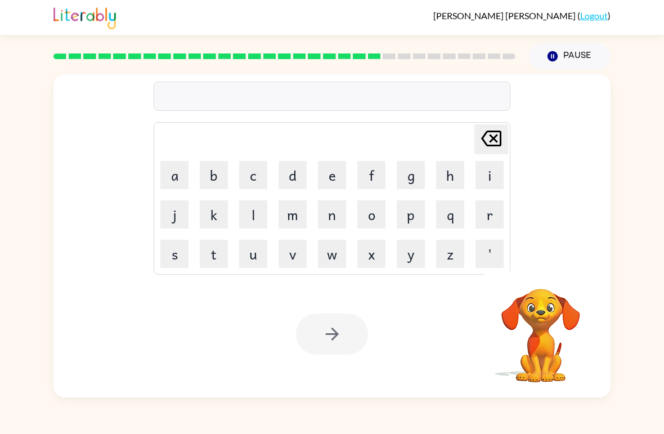
click at [507, 139] on button "[PERSON_NAME] last character input" at bounding box center [491, 139] width 34 height 30
click at [571, 336] on video "Your browser must support playing .mp4 files to use Literably. Please try using…" at bounding box center [541, 327] width 113 height 113
click at [565, 330] on video "Your browser must support playing .mp4 files to use Literably. Please try using…" at bounding box center [541, 327] width 113 height 113
click at [565, 329] on video "Your browser must support playing .mp4 files to use Literably. Please try using…" at bounding box center [541, 327] width 113 height 113
click at [541, 315] on video "Your browser must support playing .mp4 files to use Literably. Please try using…" at bounding box center [541, 327] width 113 height 113
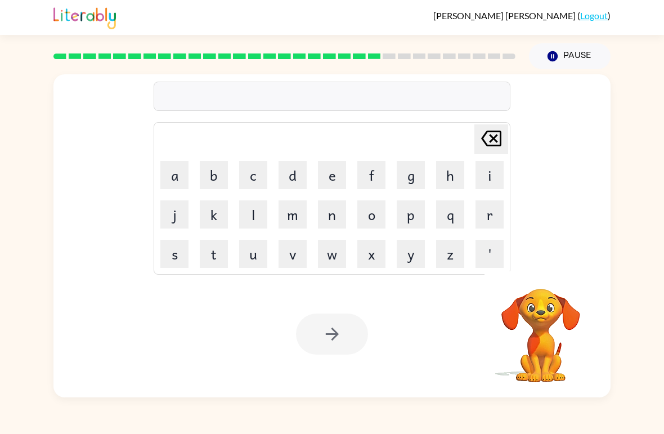
click at [546, 302] on video "Your browser must support playing .mp4 files to use Literably. Please try using…" at bounding box center [541, 327] width 113 height 113
click at [545, 301] on video "Your browser must support playing .mp4 files to use Literably. Please try using…" at bounding box center [541, 327] width 113 height 113
click at [546, 303] on video "Your browser must support playing .mp4 files to use Literably. Please try using…" at bounding box center [541, 327] width 113 height 113
click at [531, 308] on video "Your browser must support playing .mp4 files to use Literably. Please try using…" at bounding box center [541, 327] width 113 height 113
click at [336, 333] on div at bounding box center [332, 333] width 72 height 41
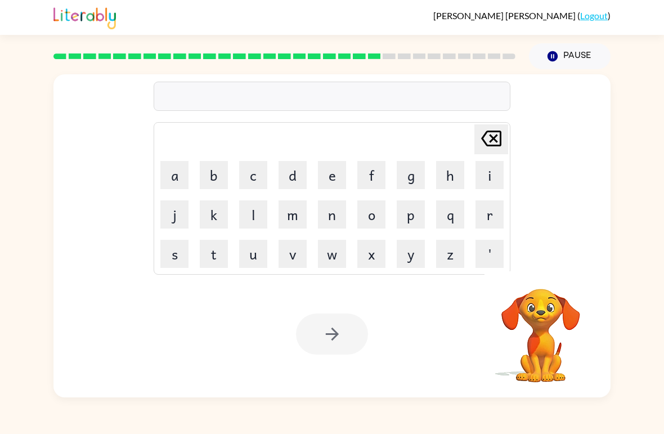
click at [333, 338] on div at bounding box center [332, 333] width 72 height 41
click at [533, 302] on video "Your browser must support playing .mp4 files to use Literably. Please try using…" at bounding box center [541, 327] width 113 height 113
click at [551, 61] on icon "button" at bounding box center [553, 56] width 10 height 10
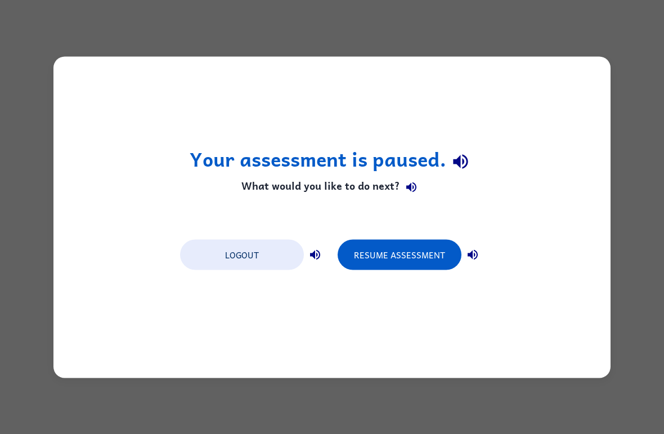
click at [413, 262] on button "Resume Assessment" at bounding box center [400, 254] width 124 height 30
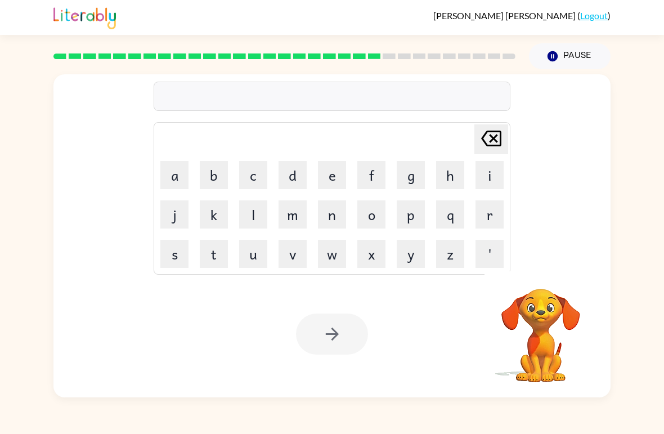
click at [543, 326] on video "Your browser must support playing .mp4 files to use Literably. Please try using…" at bounding box center [541, 327] width 113 height 113
click at [542, 326] on video "Your browser must support playing .mp4 files to use Literably. Please try using…" at bounding box center [541, 327] width 113 height 113
click at [249, 245] on button "u" at bounding box center [253, 254] width 28 height 28
click at [171, 248] on button "s" at bounding box center [174, 254] width 28 height 28
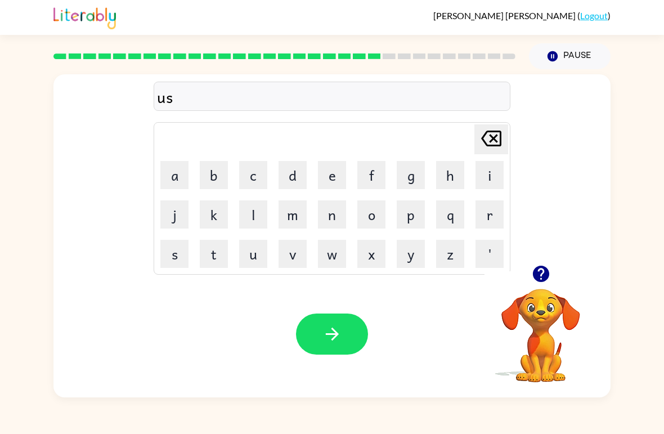
click at [213, 254] on button "t" at bounding box center [214, 254] width 28 height 28
click at [168, 171] on button "a" at bounding box center [174, 175] width 28 height 28
click at [499, 136] on icon "[PERSON_NAME] last character input" at bounding box center [491, 138] width 27 height 27
click at [499, 135] on icon "[PERSON_NAME] last character input" at bounding box center [491, 138] width 27 height 27
click at [498, 145] on icon "[PERSON_NAME] last character input" at bounding box center [491, 138] width 27 height 27
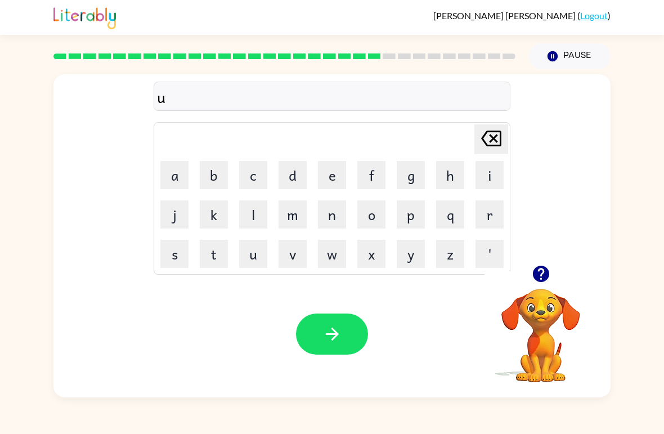
click at [498, 145] on icon "[PERSON_NAME] last character input" at bounding box center [491, 138] width 27 height 27
click at [174, 254] on button "s" at bounding box center [174, 254] width 28 height 28
click at [254, 241] on button "u" at bounding box center [253, 254] width 28 height 28
click at [173, 255] on button "s" at bounding box center [174, 254] width 28 height 28
click at [218, 245] on button "t" at bounding box center [214, 254] width 28 height 28
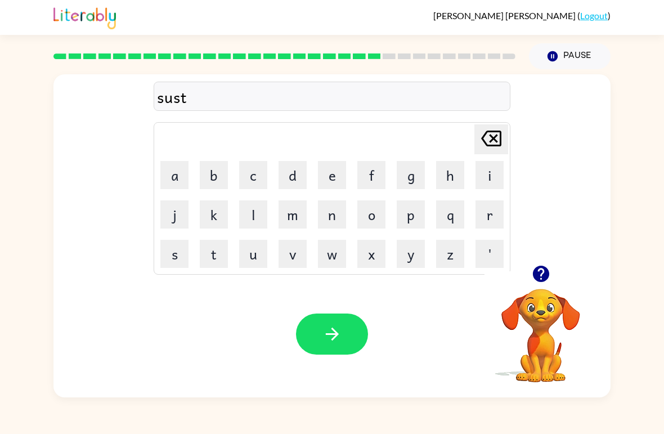
click at [173, 174] on button "a" at bounding box center [174, 175] width 28 height 28
click at [341, 208] on button "n" at bounding box center [332, 214] width 28 height 28
click at [337, 173] on button "e" at bounding box center [332, 175] width 28 height 28
click at [325, 321] on button "button" at bounding box center [332, 333] width 72 height 41
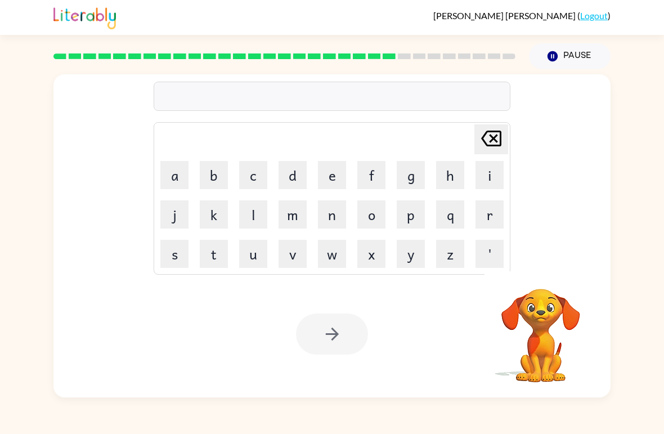
click at [373, 174] on button "f" at bounding box center [371, 175] width 28 height 28
click at [376, 209] on button "o" at bounding box center [371, 214] width 28 height 28
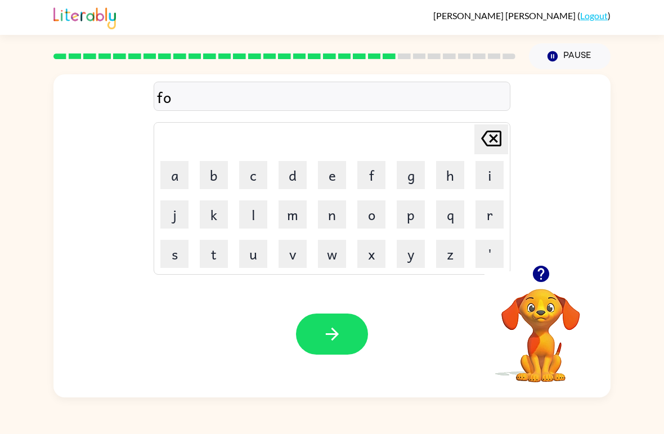
click at [502, 216] on button "r" at bounding box center [490, 214] width 28 height 28
click at [341, 254] on button "w" at bounding box center [332, 254] width 28 height 28
click at [178, 174] on button "a" at bounding box center [174, 175] width 28 height 28
click at [488, 210] on button "r" at bounding box center [490, 214] width 28 height 28
click at [294, 176] on button "d" at bounding box center [293, 175] width 28 height 28
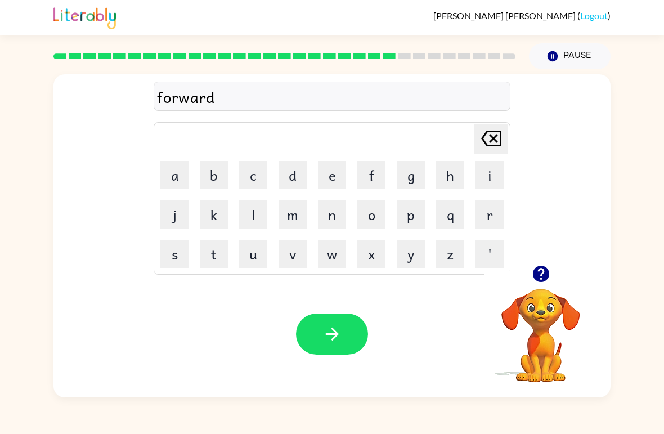
click at [333, 334] on icon "button" at bounding box center [331, 334] width 13 height 13
click at [492, 217] on button "r" at bounding box center [490, 214] width 28 height 28
click at [337, 181] on button "e" at bounding box center [332, 175] width 28 height 28
click at [255, 209] on button "l" at bounding box center [253, 214] width 28 height 28
click at [174, 177] on button "a" at bounding box center [174, 175] width 28 height 28
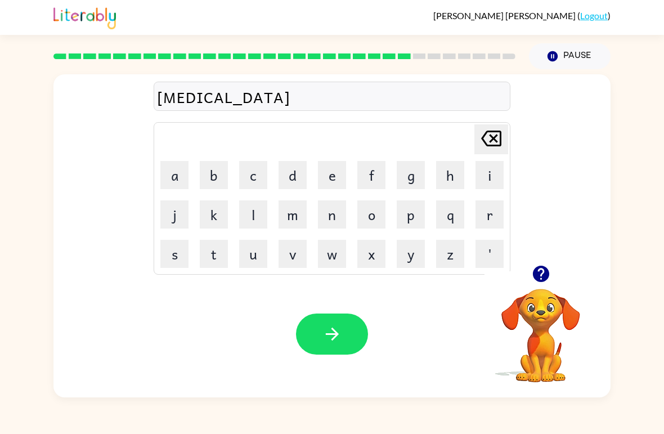
click at [212, 259] on button "t" at bounding box center [214, 254] width 28 height 28
click at [337, 167] on button "e" at bounding box center [332, 175] width 28 height 28
click at [298, 172] on button "d" at bounding box center [293, 175] width 28 height 28
click at [334, 329] on icon "button" at bounding box center [333, 334] width 20 height 20
click at [404, 179] on button "g" at bounding box center [411, 175] width 28 height 28
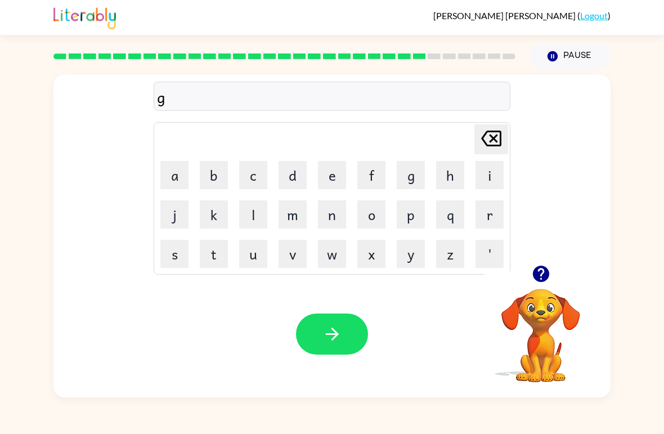
click at [380, 211] on button "o" at bounding box center [371, 214] width 28 height 28
click at [221, 173] on button "b" at bounding box center [214, 175] width 28 height 28
click at [249, 213] on button "l" at bounding box center [253, 214] width 28 height 28
click at [486, 173] on button "i" at bounding box center [490, 175] width 28 height 28
click at [339, 207] on button "n" at bounding box center [332, 214] width 28 height 28
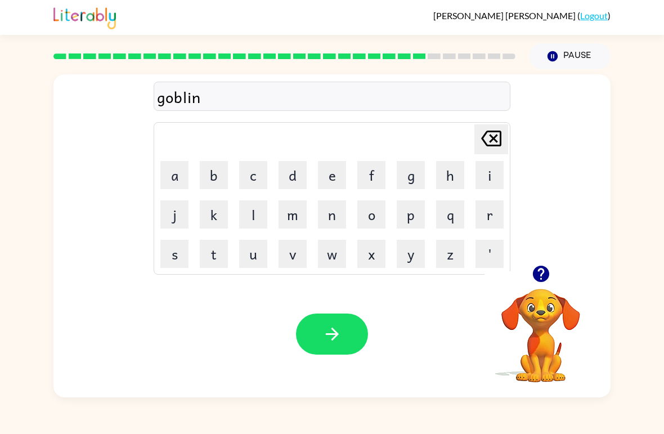
click at [316, 337] on button "button" at bounding box center [332, 333] width 72 height 41
click at [245, 207] on button "l" at bounding box center [253, 214] width 28 height 28
click at [252, 258] on button "u" at bounding box center [253, 254] width 28 height 28
click at [289, 211] on button "m" at bounding box center [293, 214] width 28 height 28
click at [234, 167] on table "[PERSON_NAME] last character input a b c d e f g h i j k l m n o p q r s t u v …" at bounding box center [332, 198] width 356 height 151
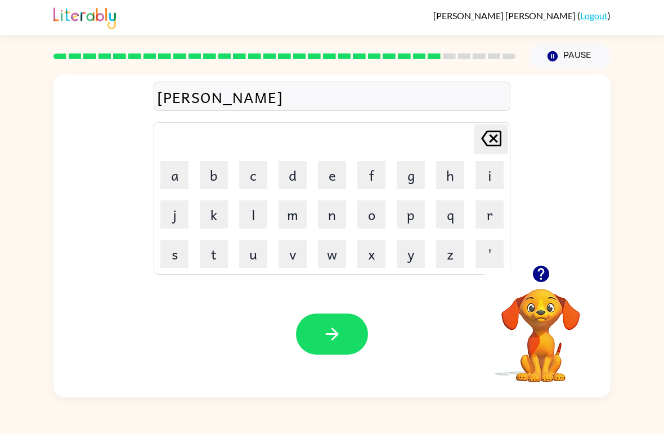
click at [223, 168] on button "b" at bounding box center [214, 175] width 28 height 28
click at [334, 173] on button "e" at bounding box center [332, 175] width 28 height 28
click at [490, 208] on button "r" at bounding box center [490, 214] width 28 height 28
click at [543, 304] on video "Your browser must support playing .mp4 files to use Literably. Please try using…" at bounding box center [541, 327] width 113 height 113
click at [531, 287] on div at bounding box center [541, 273] width 113 height 29
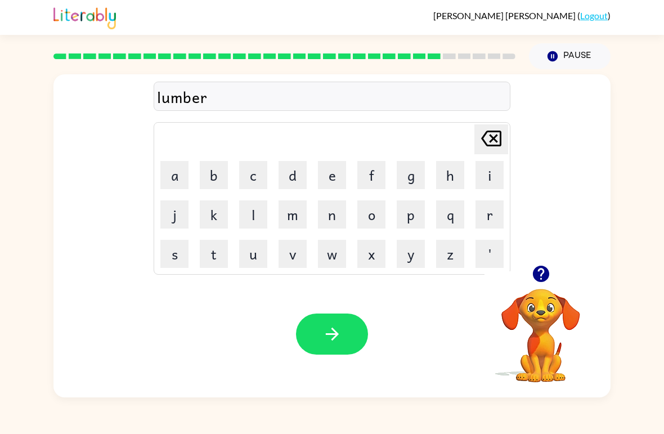
click at [530, 287] on div at bounding box center [541, 273] width 113 height 29
click at [548, 315] on video "Your browser must support playing .mp4 files to use Literably. Please try using…" at bounding box center [541, 327] width 113 height 113
click at [544, 279] on icon "button" at bounding box center [540, 274] width 16 height 16
click at [543, 279] on video "Your browser must support playing .mp4 files to use Literably. Please try using…" at bounding box center [541, 327] width 113 height 113
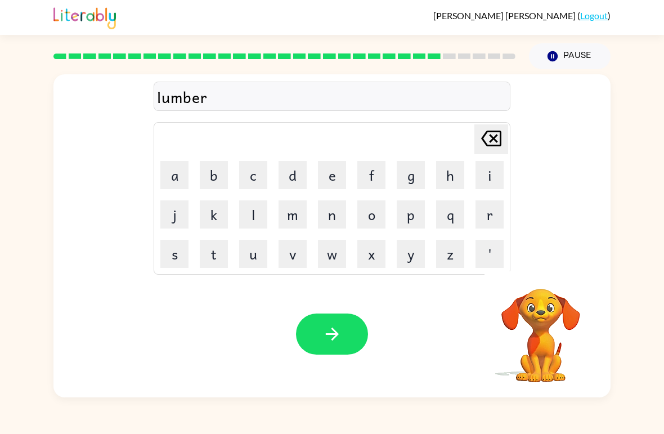
click at [172, 214] on button "j" at bounding box center [174, 214] width 28 height 28
click at [165, 165] on button "a" at bounding box center [174, 175] width 28 height 28
click at [262, 178] on button "c" at bounding box center [253, 175] width 28 height 28
click at [220, 214] on button "k" at bounding box center [214, 214] width 28 height 28
click at [345, 342] on button "button" at bounding box center [332, 333] width 72 height 41
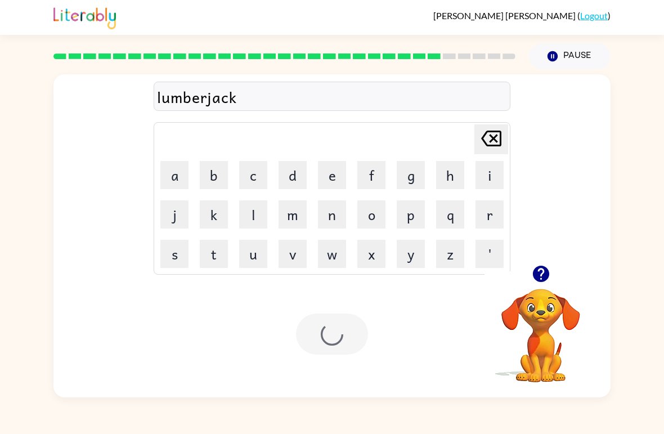
click at [571, 316] on video "Your browser must support playing .mp4 files to use Literably. Please try using…" at bounding box center [541, 327] width 113 height 113
click at [554, 292] on video "Your browser must support playing .mp4 files to use Literably. Please try using…" at bounding box center [541, 327] width 113 height 113
click at [550, 266] on icon "button" at bounding box center [541, 274] width 20 height 20
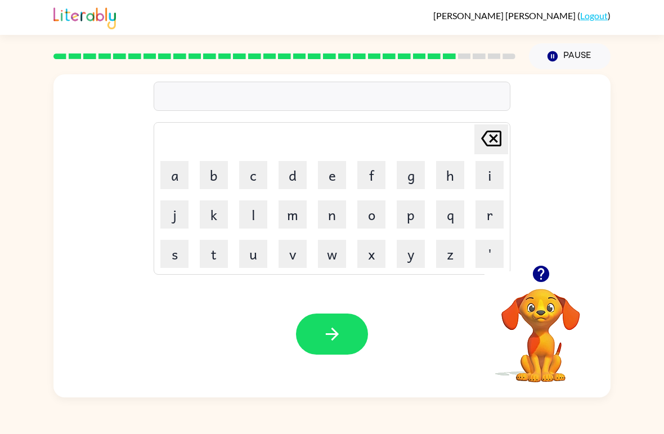
click at [532, 294] on video "Your browser must support playing .mp4 files to use Literably. Please try using…" at bounding box center [541, 327] width 113 height 113
click at [548, 279] on icon "button" at bounding box center [540, 274] width 16 height 16
click at [256, 174] on button "c" at bounding box center [253, 175] width 28 height 28
click at [479, 171] on button "i" at bounding box center [490, 175] width 28 height 28
click at [488, 212] on button "r" at bounding box center [490, 214] width 28 height 28
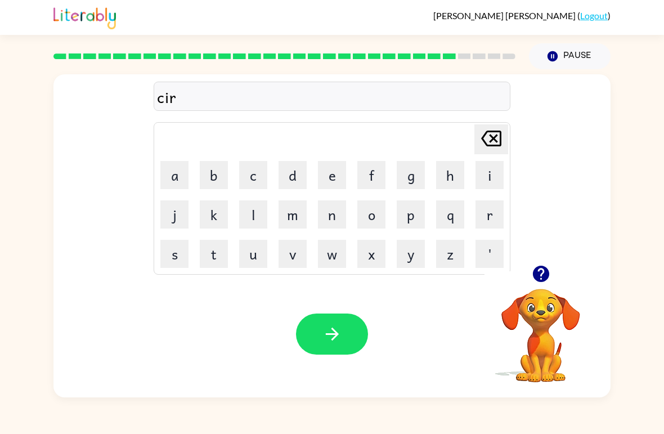
click at [180, 253] on button "s" at bounding box center [174, 254] width 28 height 28
click at [341, 171] on button "e" at bounding box center [332, 175] width 28 height 28
click at [320, 337] on button "button" at bounding box center [332, 333] width 72 height 41
click at [204, 257] on button "t" at bounding box center [214, 254] width 28 height 28
click at [457, 174] on button "h" at bounding box center [450, 175] width 28 height 28
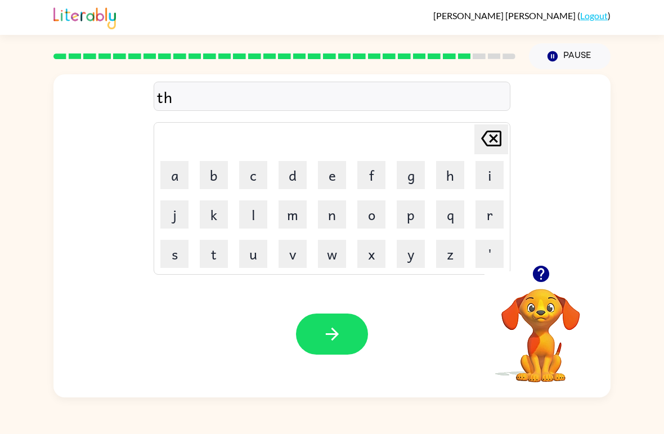
click at [490, 172] on button "i" at bounding box center [490, 175] width 28 height 28
click at [342, 211] on button "n" at bounding box center [332, 214] width 28 height 28
click at [321, 341] on button "button" at bounding box center [332, 333] width 72 height 41
click at [172, 261] on button "s" at bounding box center [174, 254] width 28 height 28
click at [485, 178] on button "i" at bounding box center [490, 175] width 28 height 28
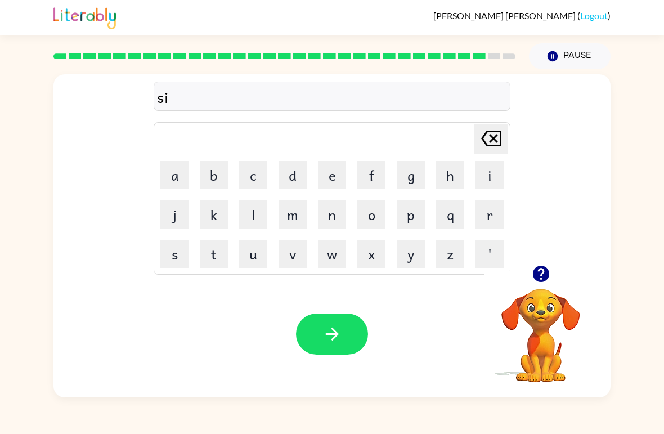
click at [258, 217] on button "l" at bounding box center [253, 214] width 28 height 28
click at [305, 242] on button "v" at bounding box center [293, 254] width 28 height 28
click at [333, 175] on button "e" at bounding box center [332, 175] width 28 height 28
click at [498, 211] on button "r" at bounding box center [490, 214] width 28 height 28
click at [339, 252] on button "w" at bounding box center [332, 254] width 28 height 28
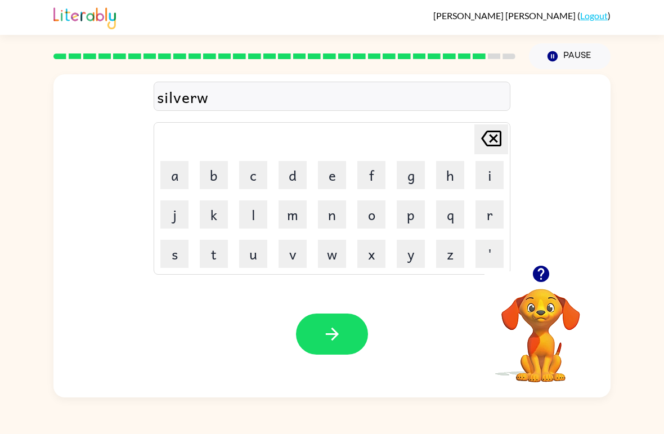
click at [174, 173] on button "a" at bounding box center [174, 175] width 28 height 28
click at [493, 221] on button "r" at bounding box center [490, 214] width 28 height 28
click at [340, 172] on button "e" at bounding box center [332, 175] width 28 height 28
click at [329, 319] on button "button" at bounding box center [332, 333] width 72 height 41
click at [256, 253] on button "u" at bounding box center [253, 254] width 28 height 28
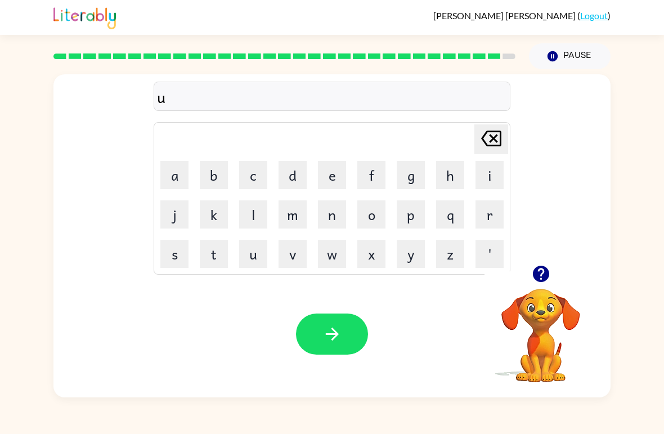
click at [334, 220] on button "n" at bounding box center [332, 214] width 28 height 28
click at [173, 166] on button "a" at bounding box center [174, 175] width 28 height 28
click at [375, 177] on button "f" at bounding box center [371, 175] width 28 height 28
click at [499, 212] on button "r" at bounding box center [490, 214] width 28 height 28
click at [176, 165] on button "a" at bounding box center [174, 175] width 28 height 28
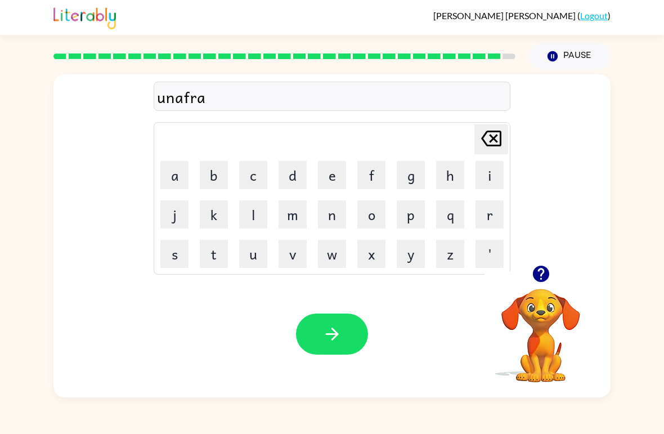
click at [291, 170] on button "d" at bounding box center [293, 175] width 28 height 28
click at [327, 175] on button "e" at bounding box center [332, 175] width 28 height 28
click at [339, 337] on icon "button" at bounding box center [333, 334] width 20 height 20
